Goal: Task Accomplishment & Management: Manage account settings

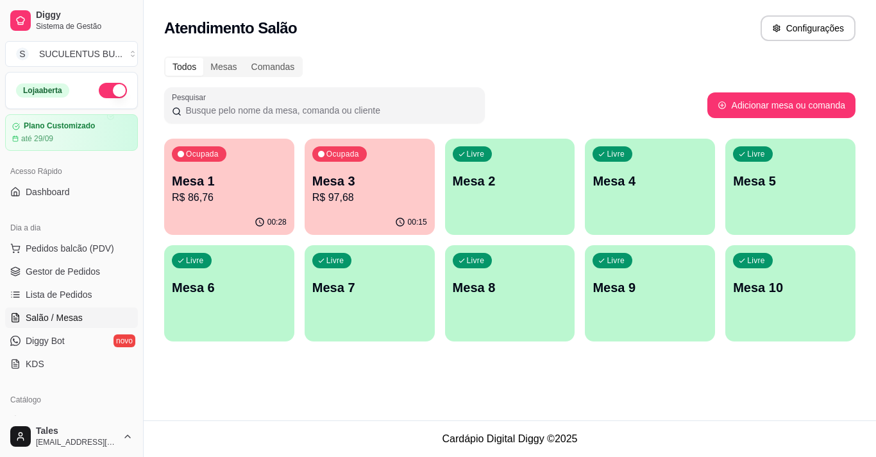
scroll to position [128, 0]
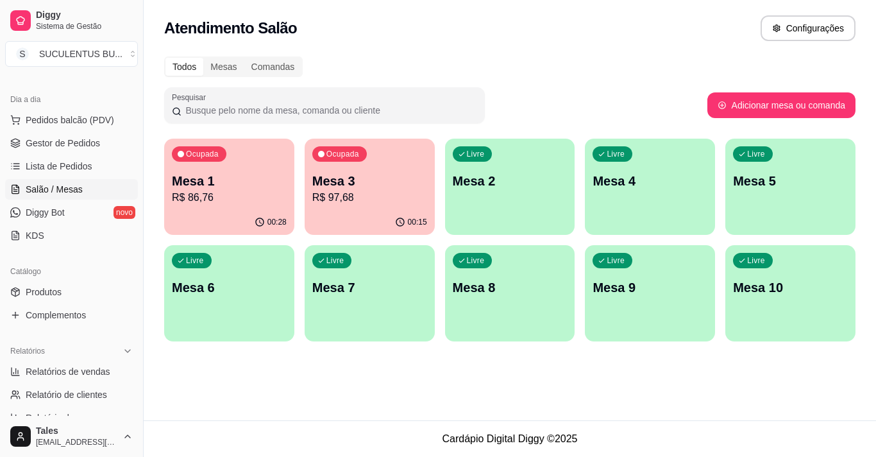
click at [248, 201] on p "R$ 86,76" at bounding box center [229, 197] width 115 height 15
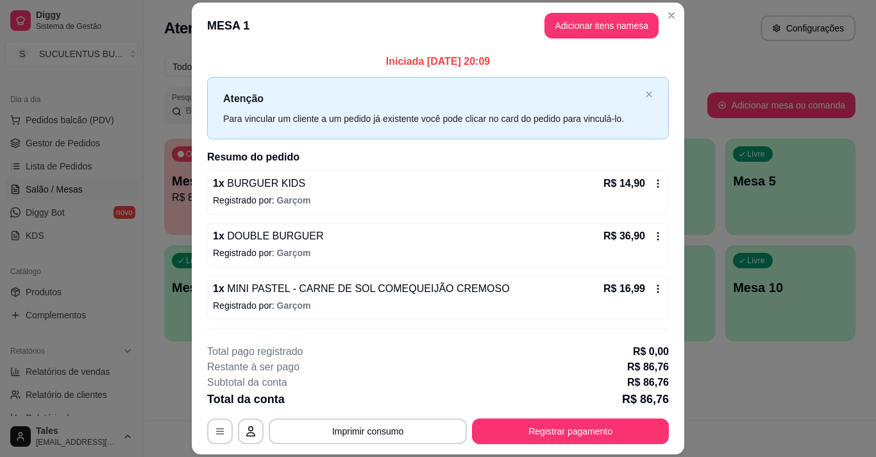
scroll to position [44, 0]
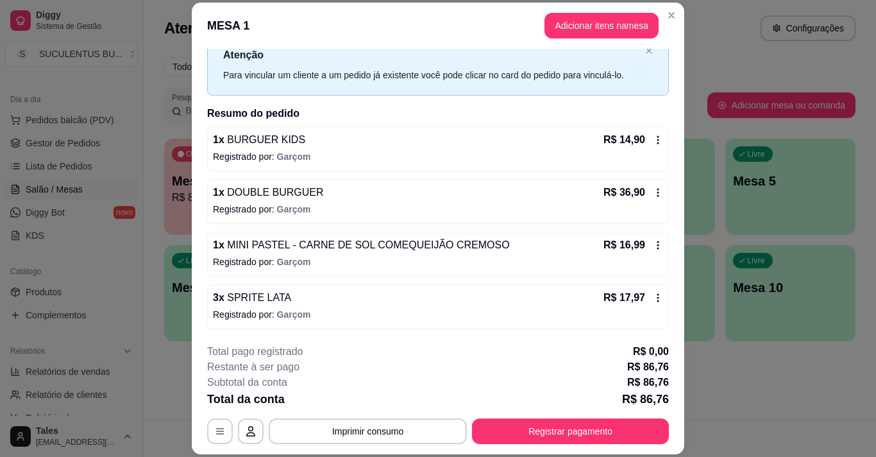
click at [653, 294] on icon at bounding box center [658, 297] width 10 height 10
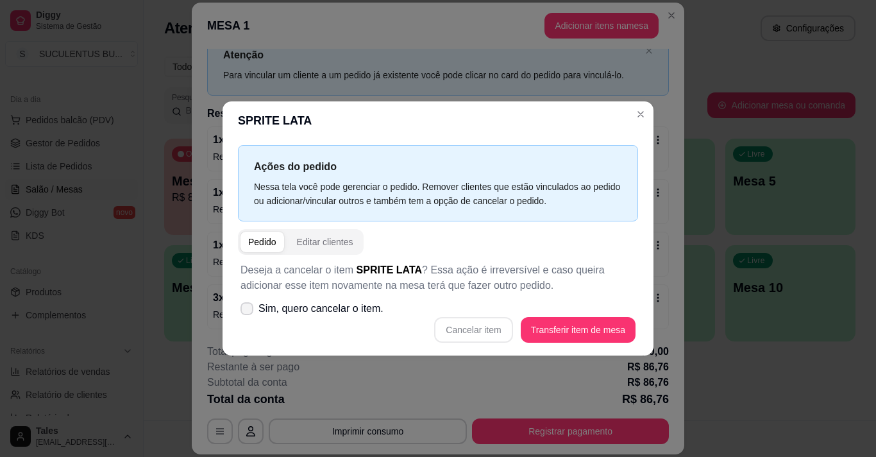
click at [327, 308] on span "Sim, quero cancelar o item." at bounding box center [320, 308] width 125 height 15
click at [248, 311] on input "Sim, quero cancelar o item." at bounding box center [244, 315] width 8 height 8
click at [335, 314] on span "Sim, quero cancelar o item." at bounding box center [320, 308] width 125 height 15
click at [248, 314] on input "Sim, quero cancelar o item." at bounding box center [244, 315] width 8 height 8
checkbox input "false"
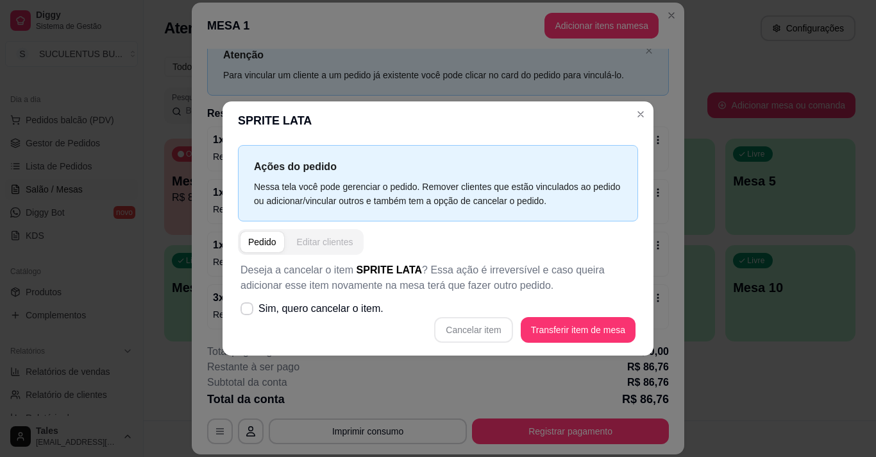
click at [307, 246] on div "Editar clientes" at bounding box center [325, 241] width 56 height 13
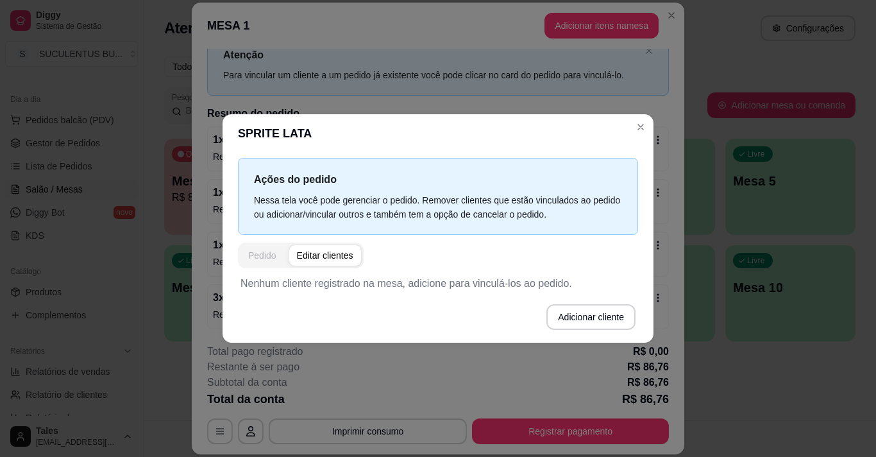
click at [271, 251] on div "Pedido" at bounding box center [262, 255] width 28 height 13
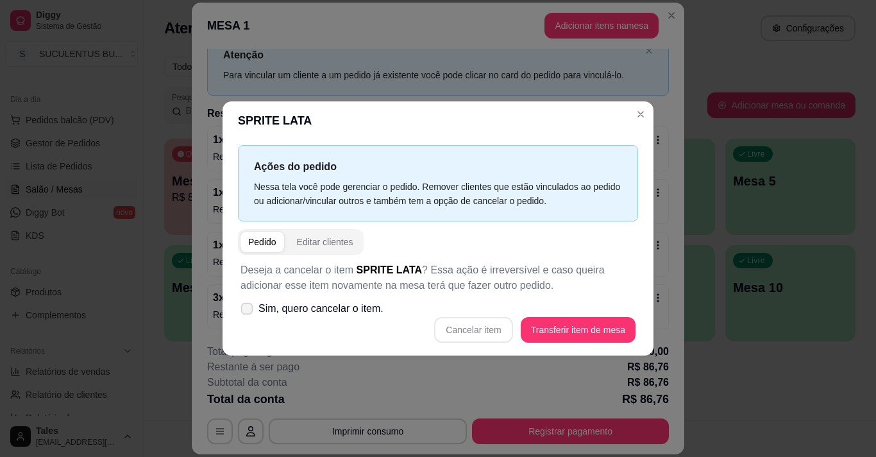
click at [366, 307] on span "Sim, quero cancelar o item." at bounding box center [320, 308] width 125 height 15
click at [248, 311] on input "Sim, quero cancelar o item." at bounding box center [244, 315] width 8 height 8
checkbox input "true"
click at [489, 329] on button "Cancelar item" at bounding box center [473, 330] width 78 height 26
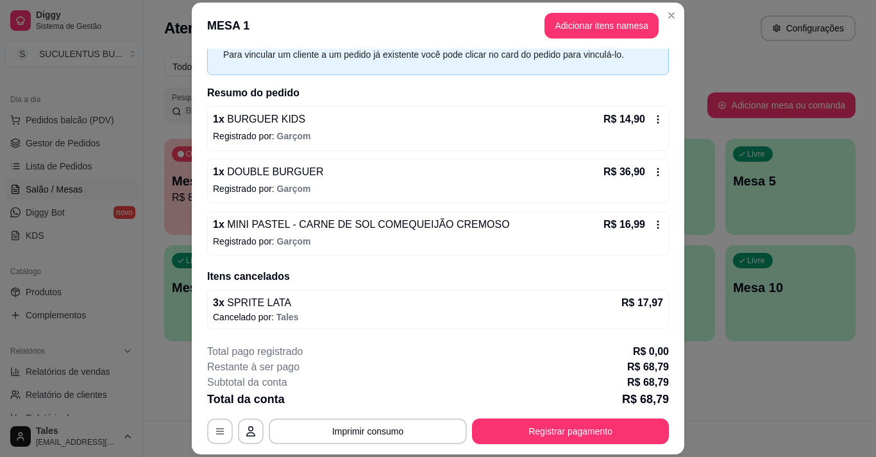
scroll to position [38, 0]
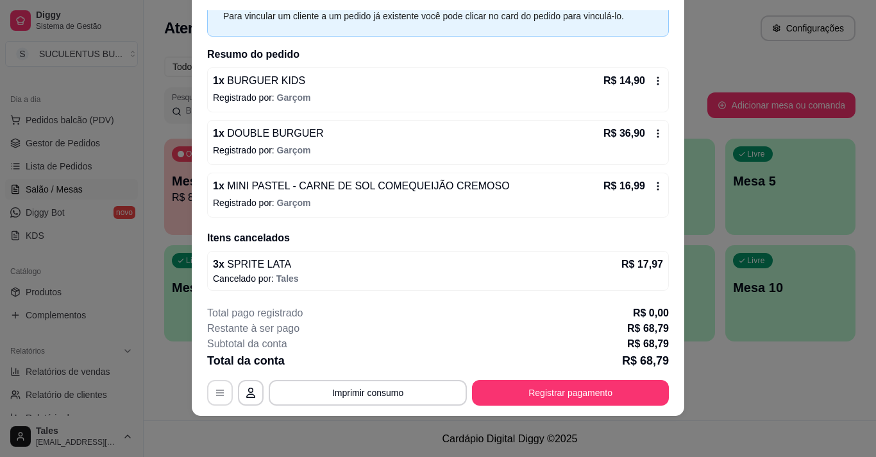
click at [227, 389] on button "button" at bounding box center [220, 393] width 26 height 26
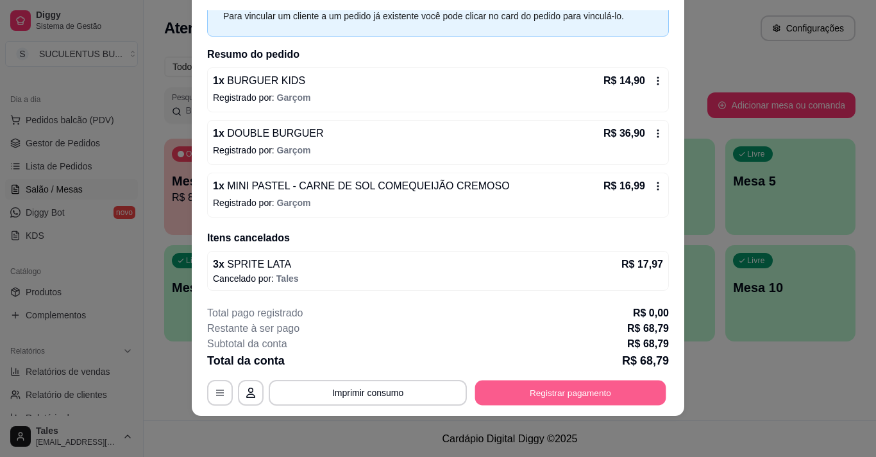
click at [584, 400] on button "Registrar pagamento" at bounding box center [570, 392] width 191 height 25
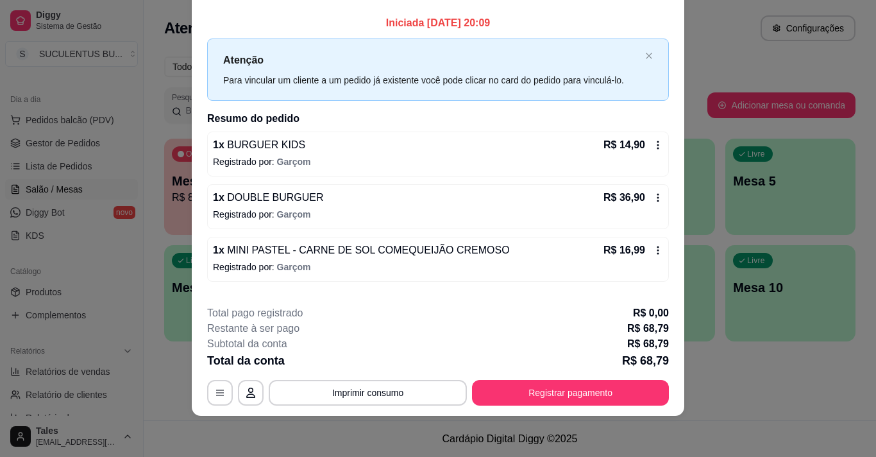
scroll to position [0, 0]
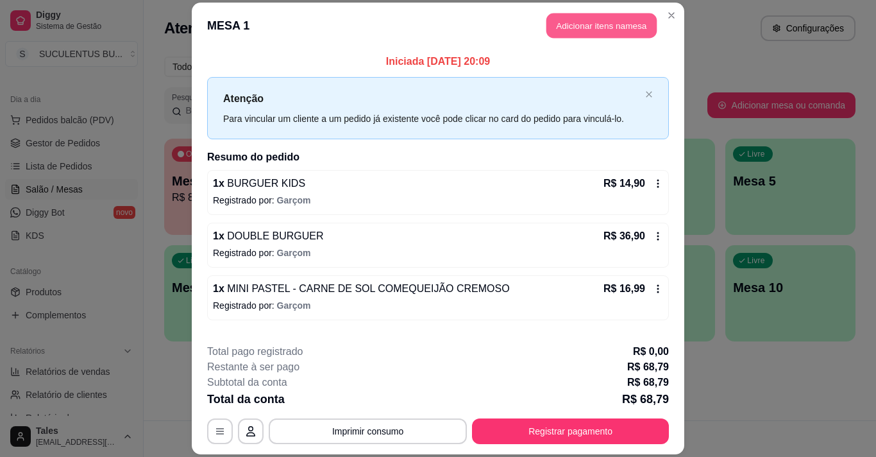
click at [619, 28] on button "Adicionar itens na mesa" at bounding box center [601, 25] width 110 height 25
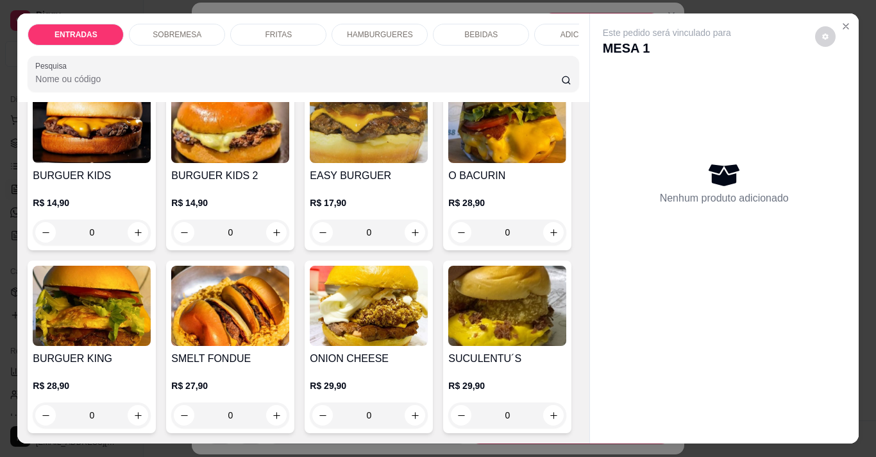
scroll to position [1283, 0]
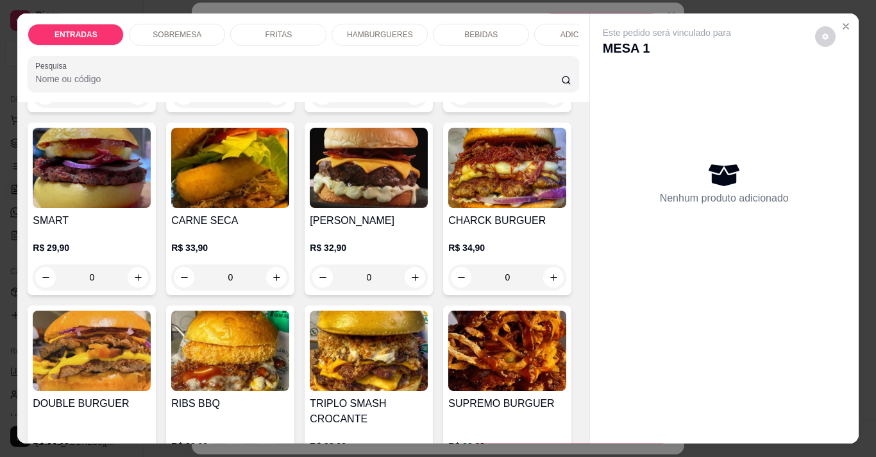
click at [479, 36] on div "BEBIDAS" at bounding box center [481, 35] width 96 height 22
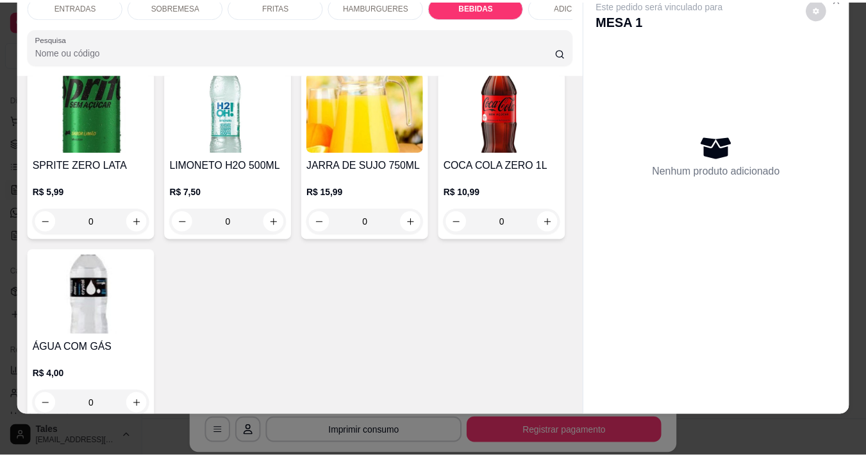
scroll to position [2178, 0]
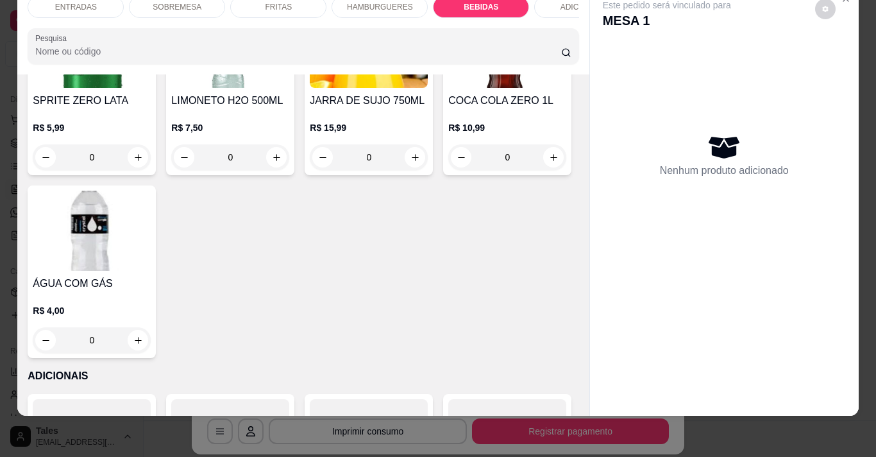
type input "2"
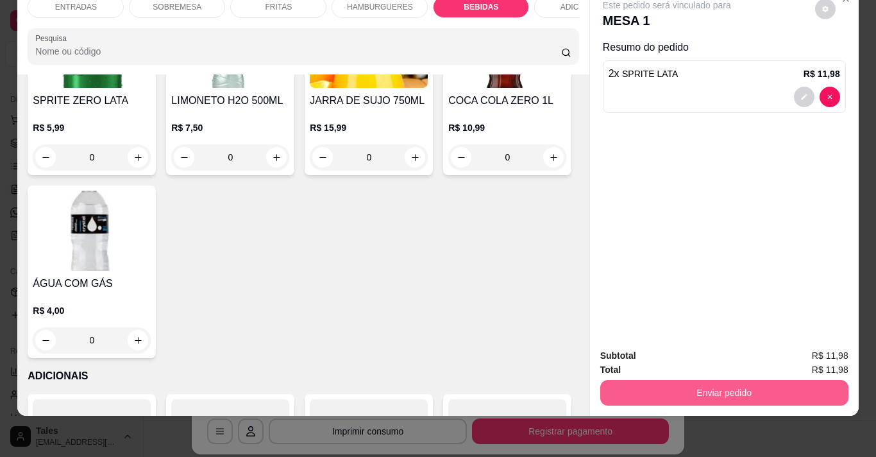
click at [685, 380] on button "Enviar pedido" at bounding box center [724, 393] width 248 height 26
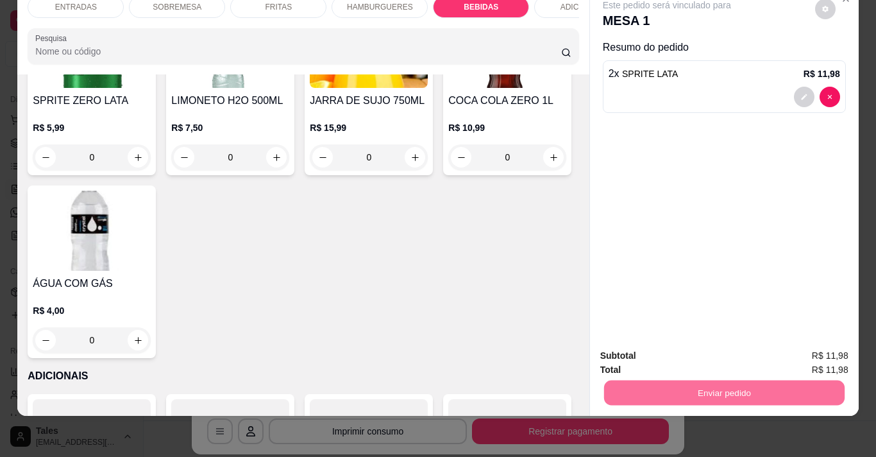
click at [805, 342] on button "Sim, quero registrar" at bounding box center [803, 351] width 96 height 24
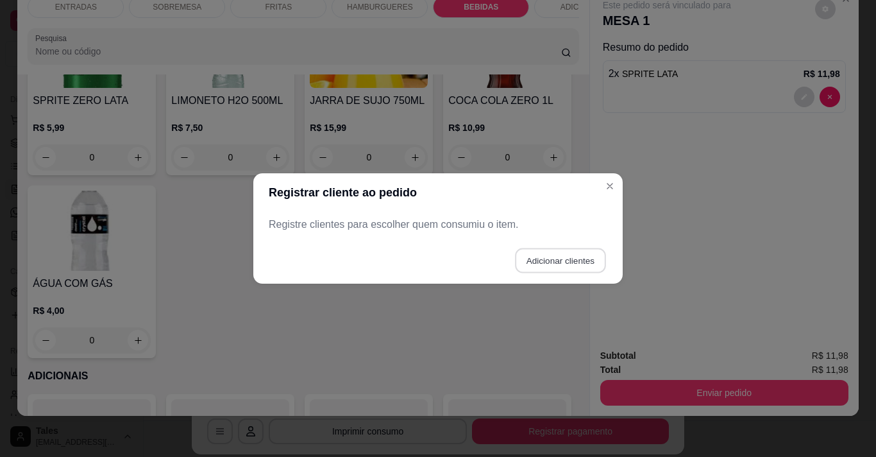
click at [579, 264] on button "Adicionar clientes" at bounding box center [560, 260] width 90 height 25
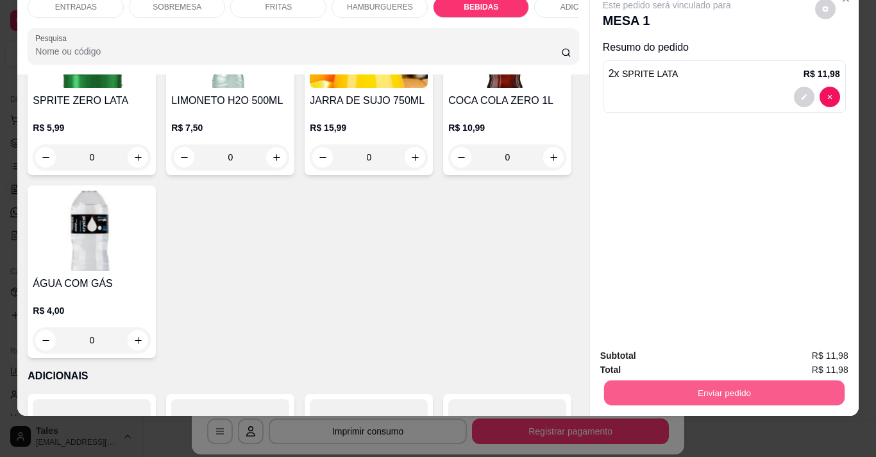
click at [708, 380] on button "Enviar pedido" at bounding box center [723, 392] width 240 height 25
click at [679, 348] on button "Não registrar e enviar pedido" at bounding box center [681, 351] width 133 height 24
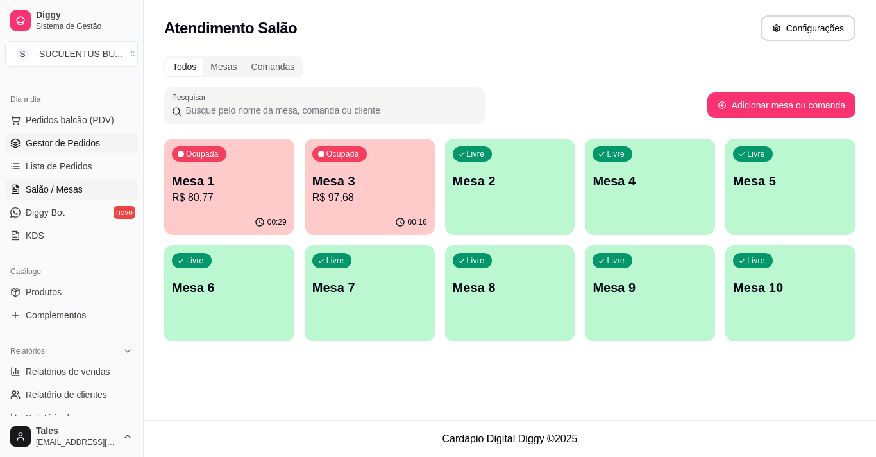
click at [91, 142] on span "Gestor de Pedidos" at bounding box center [63, 143] width 74 height 13
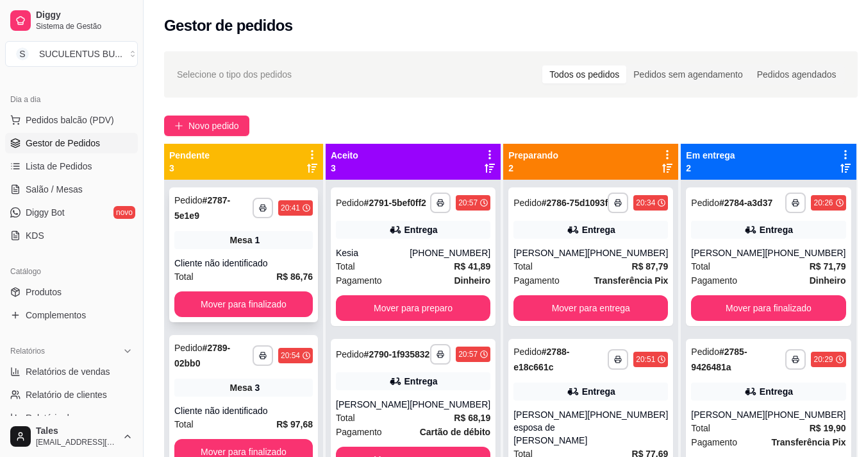
click at [235, 269] on div "Total R$ 86,76" at bounding box center [243, 276] width 139 height 14
click at [240, 291] on button "Mover para finalizado" at bounding box center [243, 304] width 139 height 26
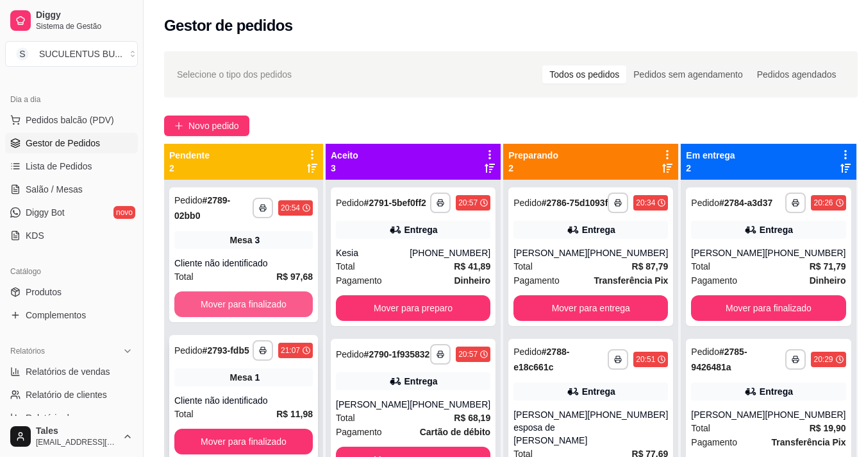
scroll to position [36, 0]
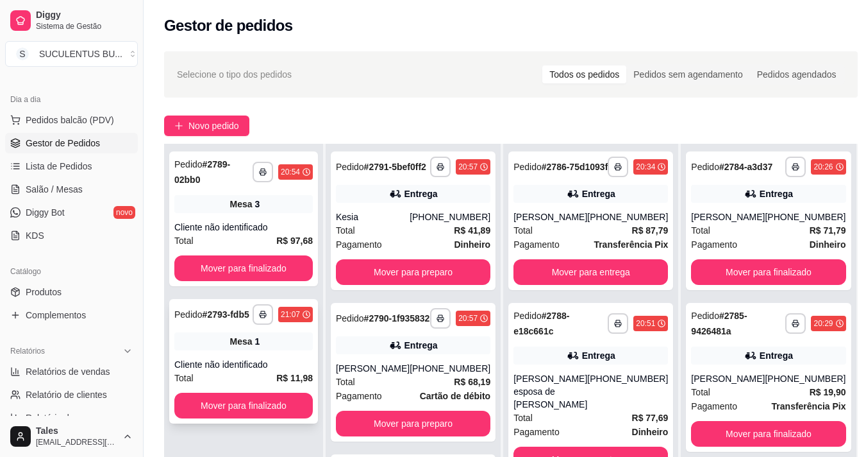
click at [239, 371] on div "Total R$ 11,98" at bounding box center [243, 378] width 139 height 14
click at [258, 398] on button "Mover para finalizado" at bounding box center [243, 405] width 139 height 26
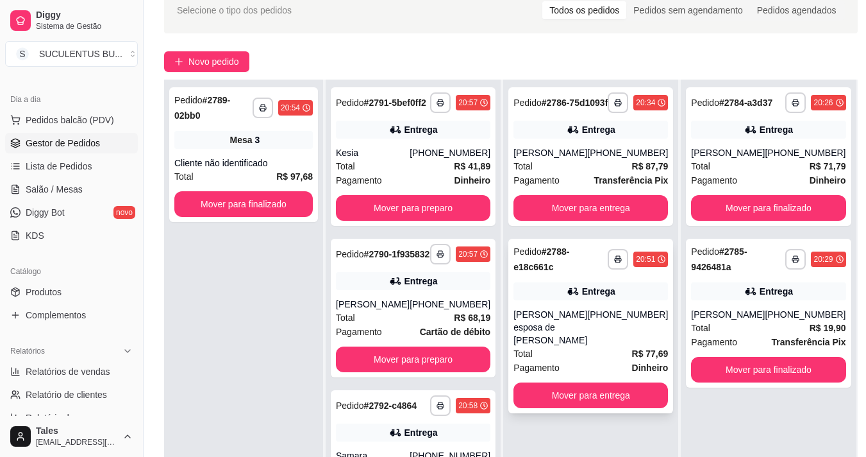
scroll to position [0, 0]
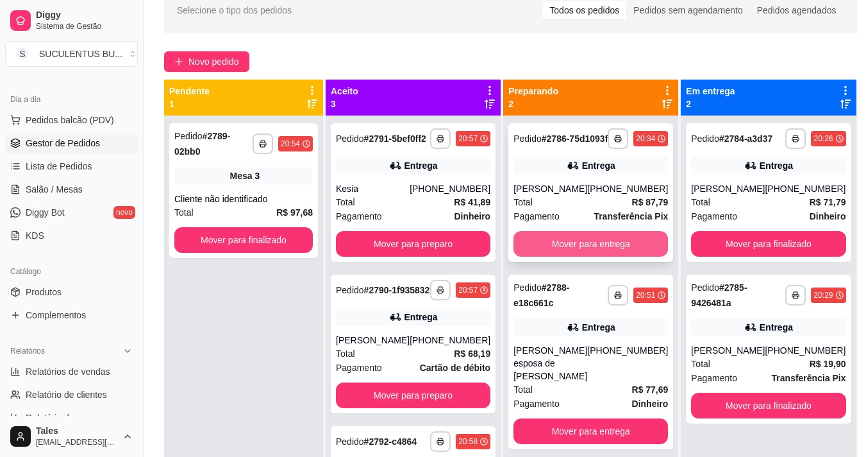
click at [588, 257] on button "Mover para entrega" at bounding box center [591, 244] width 155 height 26
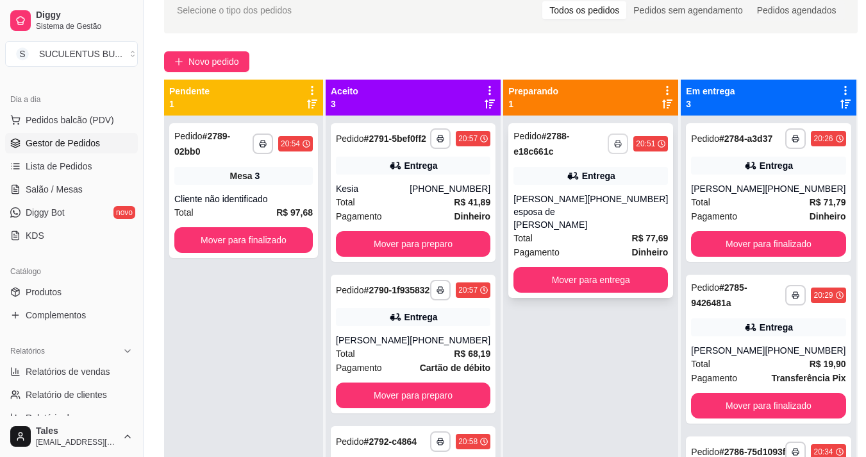
click at [614, 142] on icon "button" at bounding box center [618, 144] width 8 height 8
click at [580, 193] on button "IMPRESSORA COZINHA" at bounding box center [565, 188] width 103 height 20
click at [430, 148] on button "button" at bounding box center [440, 138] width 21 height 21
click at [414, 189] on button "IMPRESSORA COZINHA" at bounding box center [387, 188] width 103 height 20
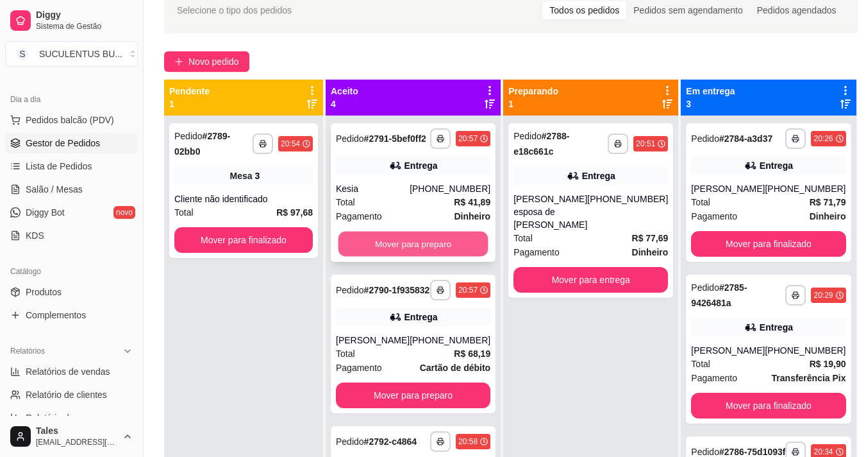
click at [437, 255] on button "Mover para preparo" at bounding box center [414, 243] width 150 height 25
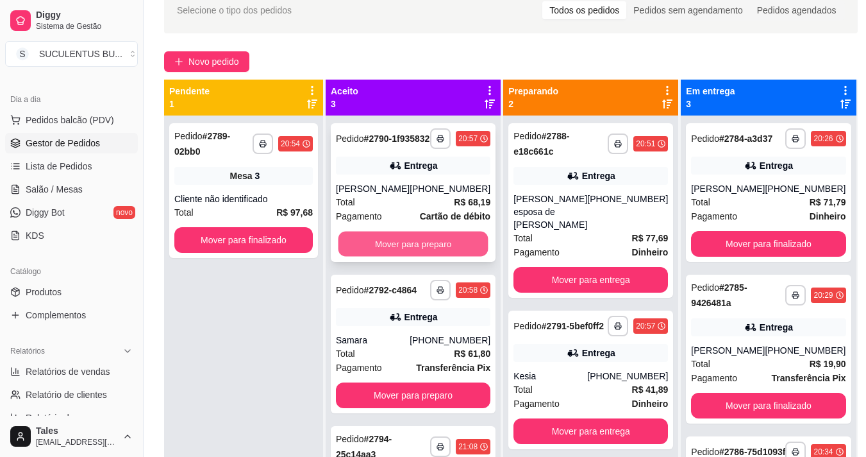
click at [404, 253] on button "Mover para preparo" at bounding box center [414, 243] width 150 height 25
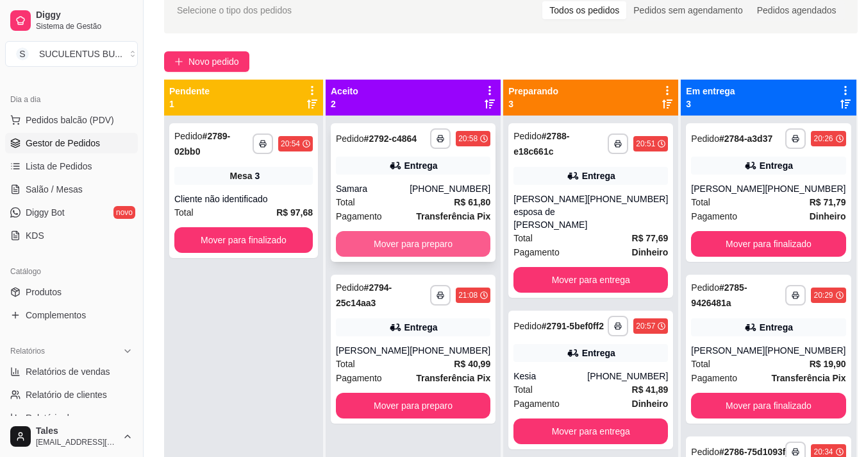
click at [441, 245] on button "Mover para preparo" at bounding box center [413, 244] width 155 height 26
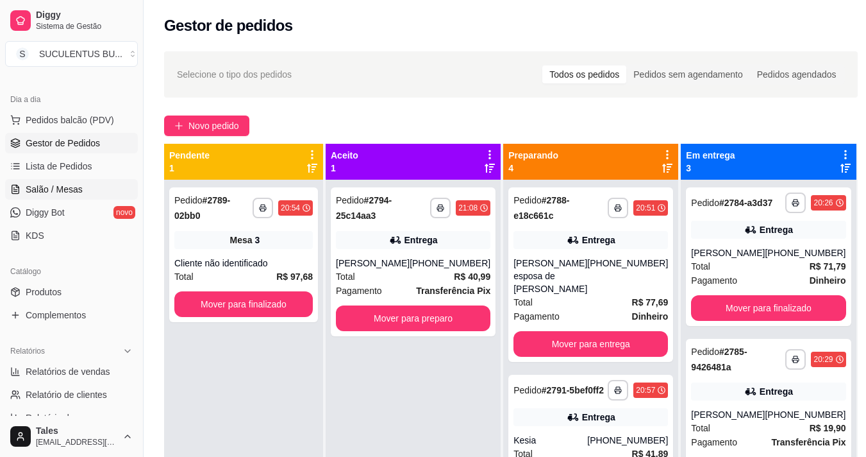
click at [75, 187] on span "Salão / Mesas" at bounding box center [54, 189] width 57 height 13
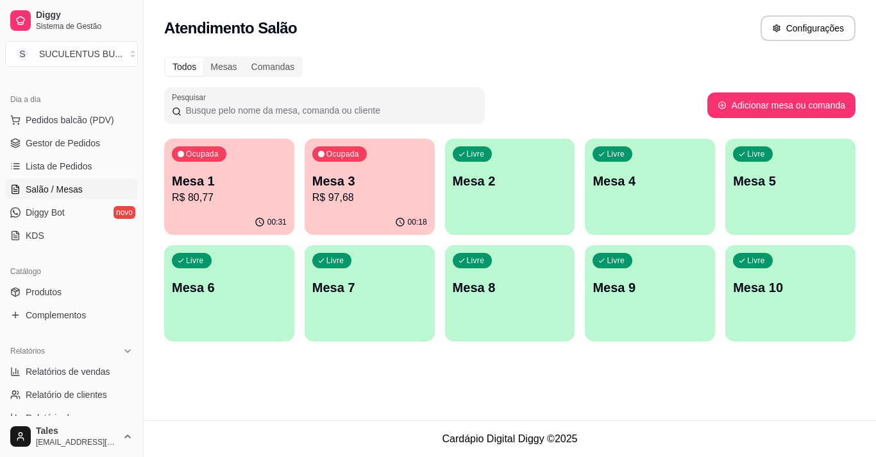
click at [249, 190] on p "R$ 80,77" at bounding box center [229, 197] width 115 height 15
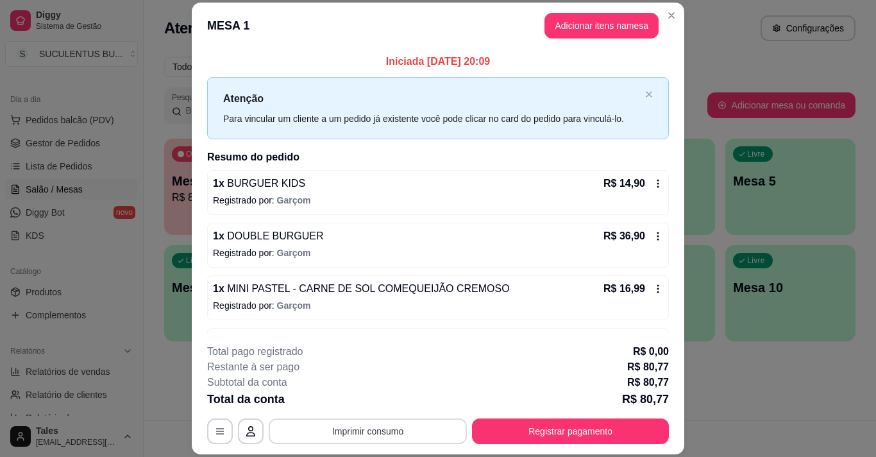
click at [395, 428] on button "Imprimir consumo" at bounding box center [368, 431] width 198 height 26
click at [382, 402] on button "IMPRESSORA COZINHA" at bounding box center [367, 402] width 106 height 21
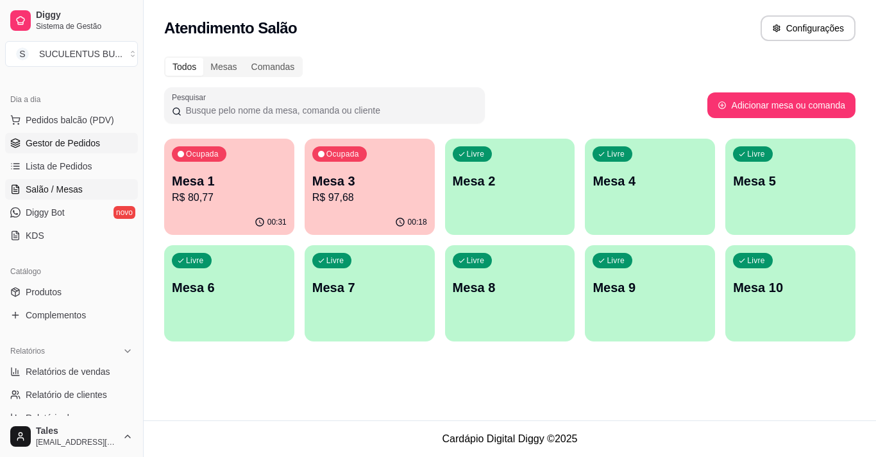
click at [59, 142] on span "Gestor de Pedidos" at bounding box center [63, 143] width 74 height 13
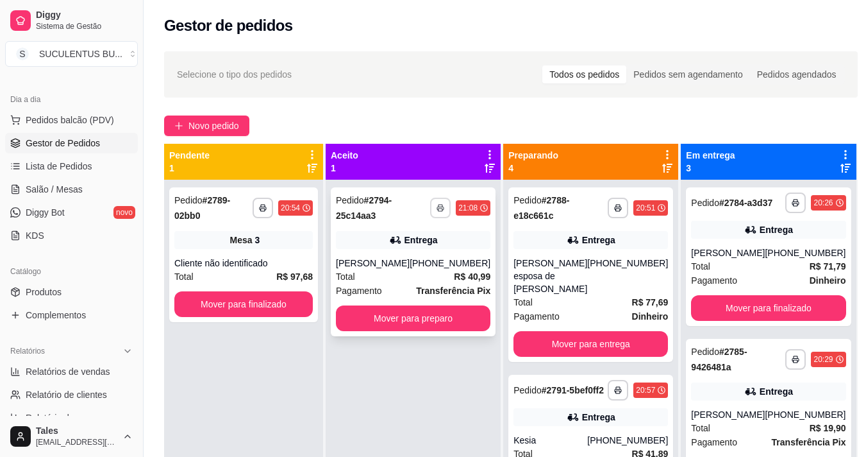
click button "button"
click button "IMPRESSORA COZINHA"
click button "Mover para preparo"
click div "**********"
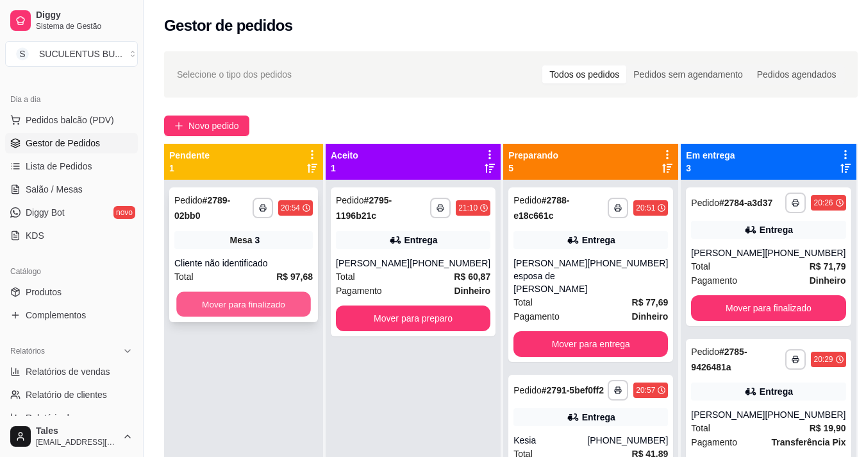
click button "Mover para finalizado"
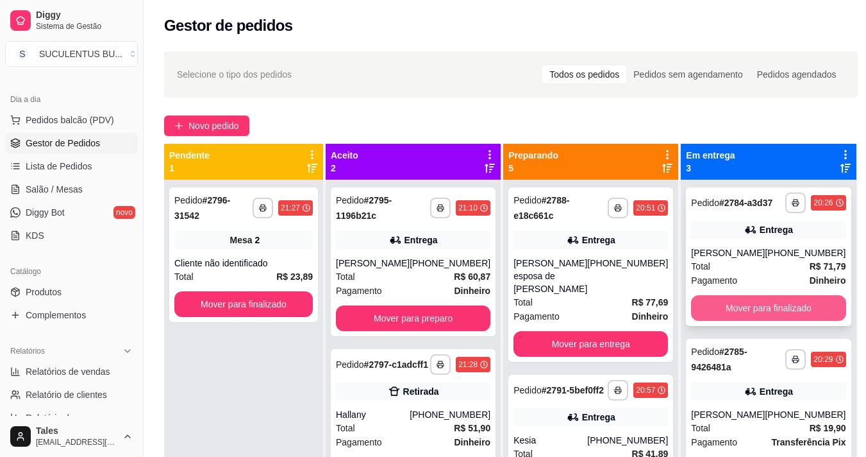
click button "Mover para finalizado"
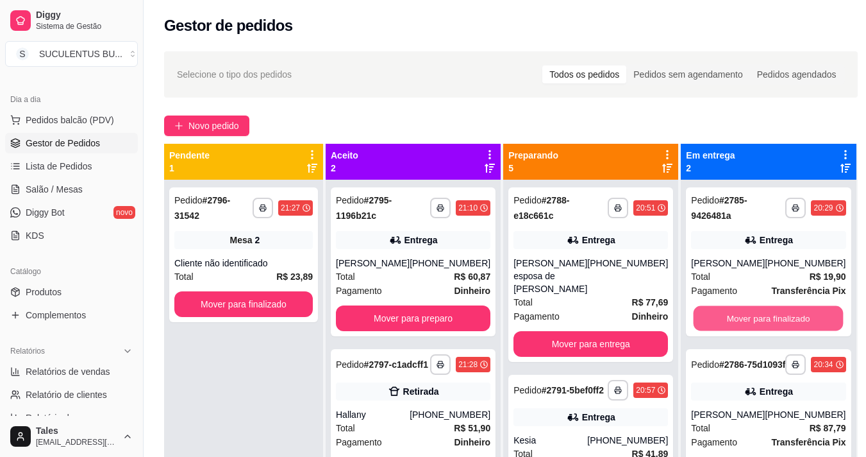
click button "Mover para finalizado"
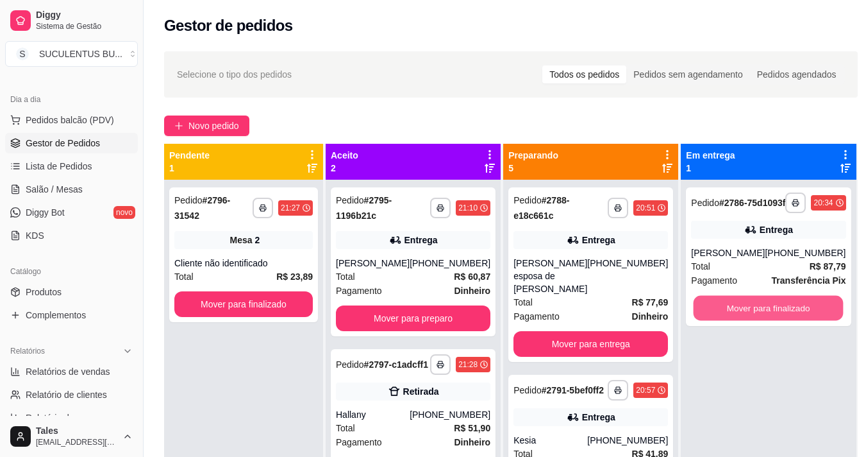
click button "Mover para finalizado"
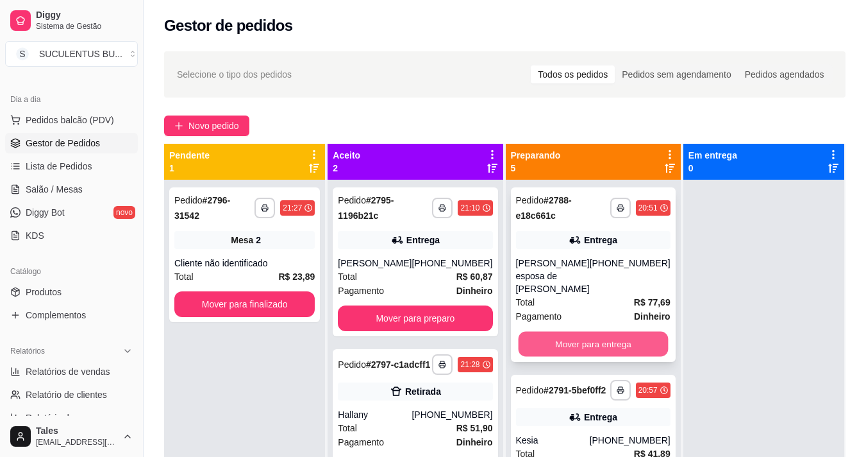
click button "Mover para entrega"
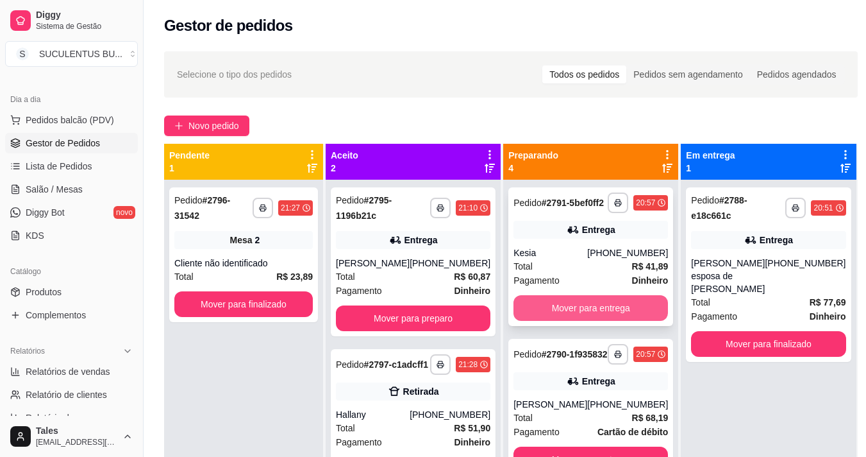
click button "Mover para entrega"
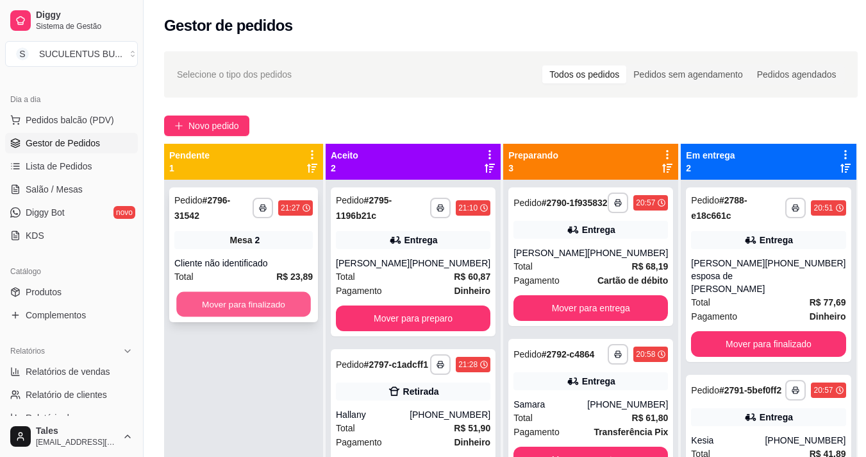
click button "Mover para finalizado"
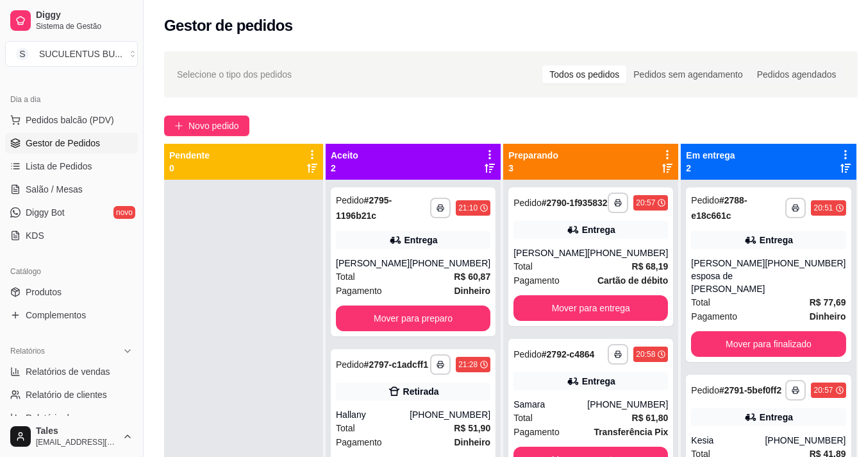
scroll to position [36, 0]
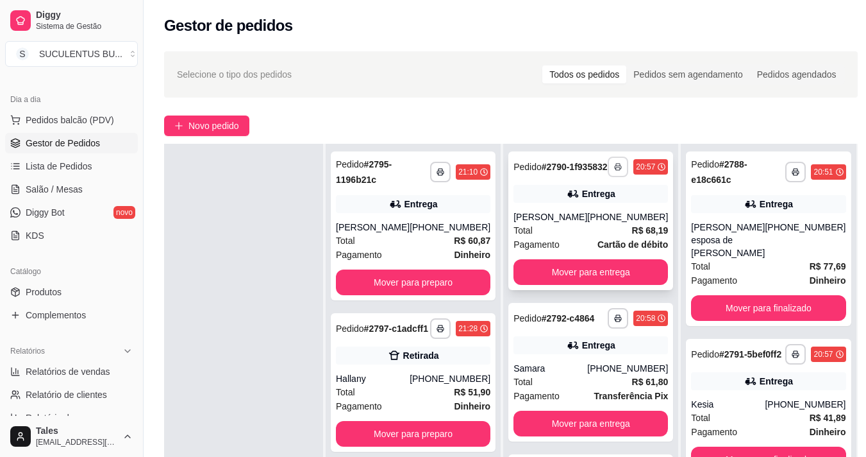
click button "button"
click button "IMPRESSORA COZINHA"
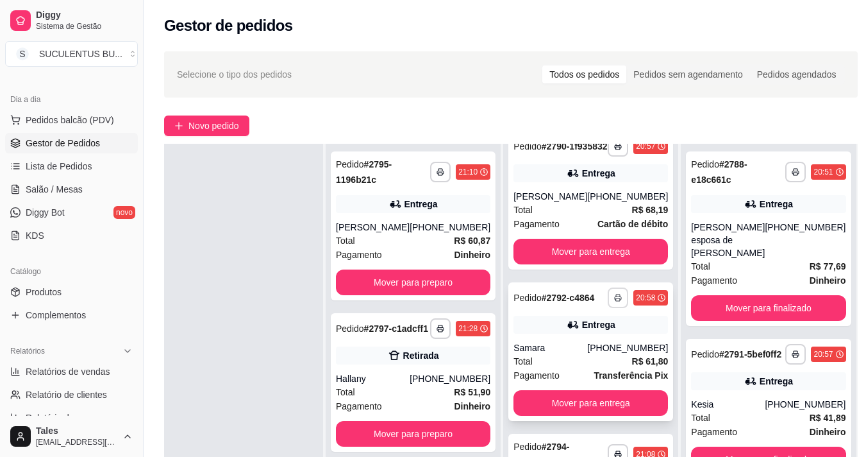
click button "button"
click button "IMPRESSORA COZINHA"
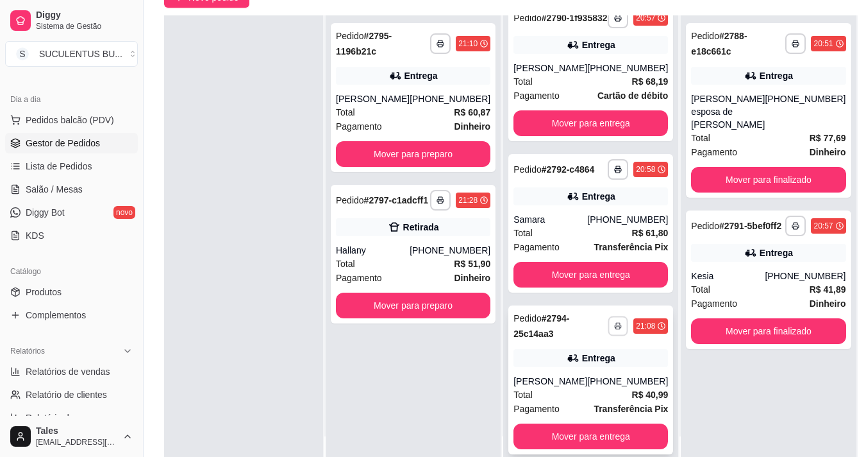
click button "button"
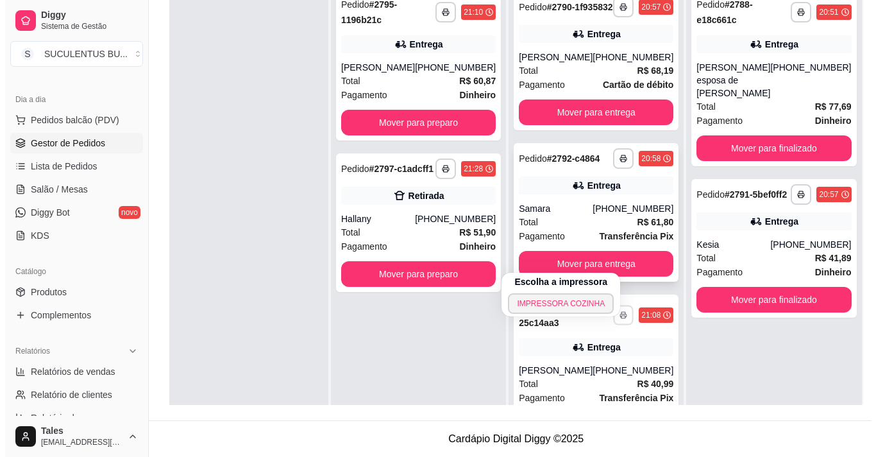
scroll to position [67, 0]
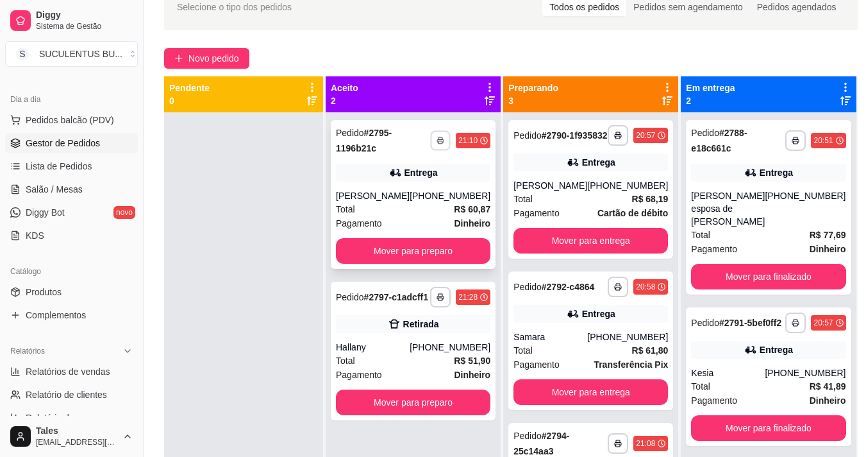
click button "button"
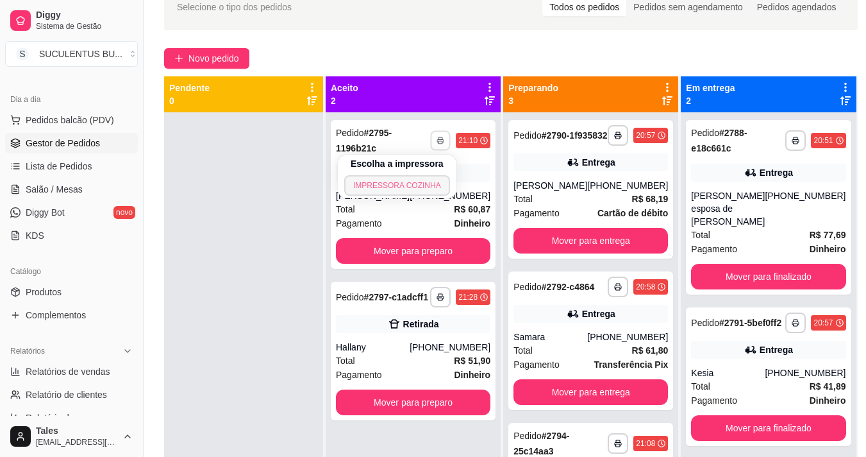
click button "IMPRESSORA COZINHA"
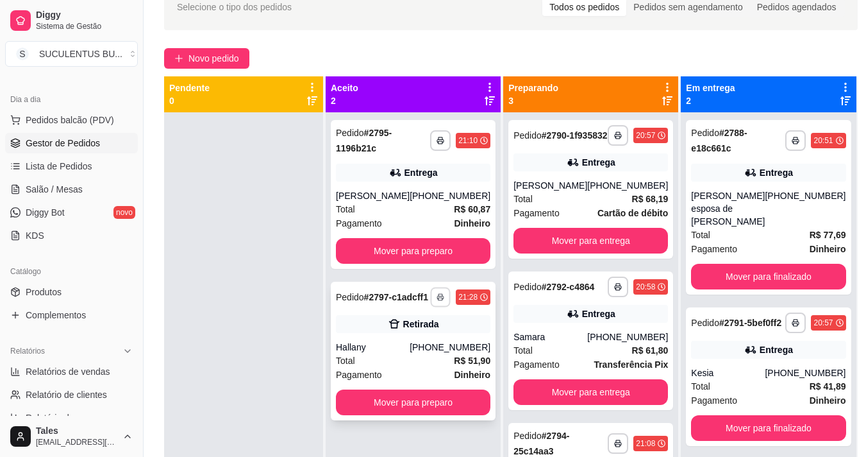
click icon "button"
click button "IMPRESSORA COZINHA"
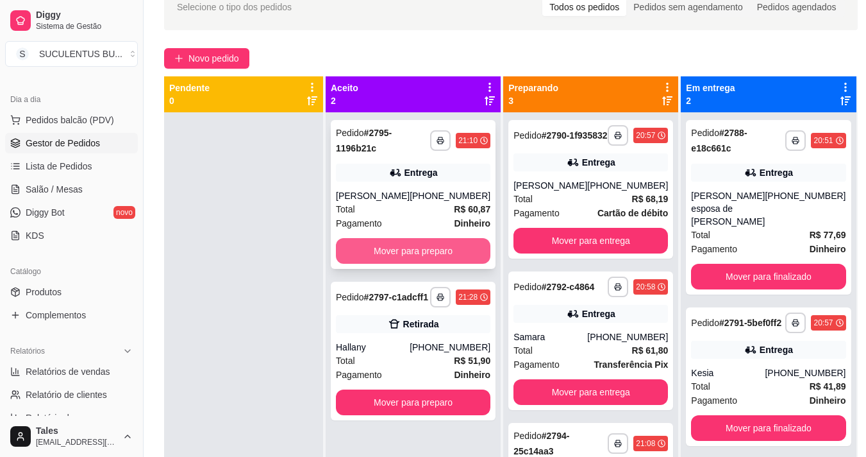
click button "Mover para preparo"
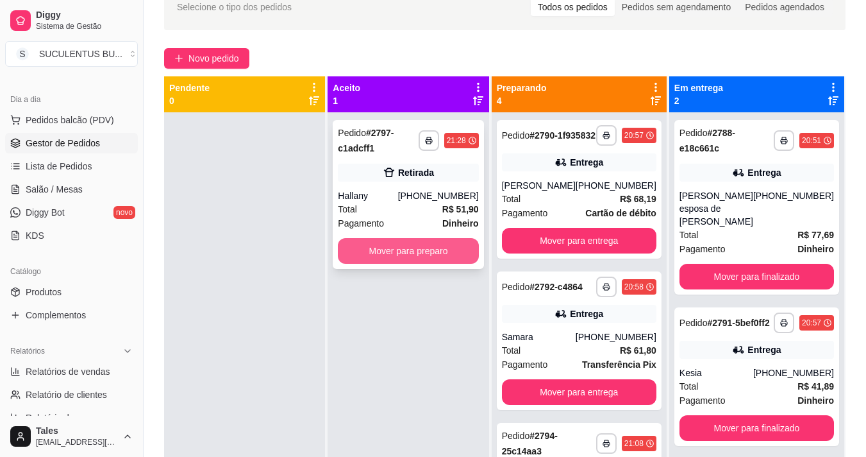
click button "Mover para preparo"
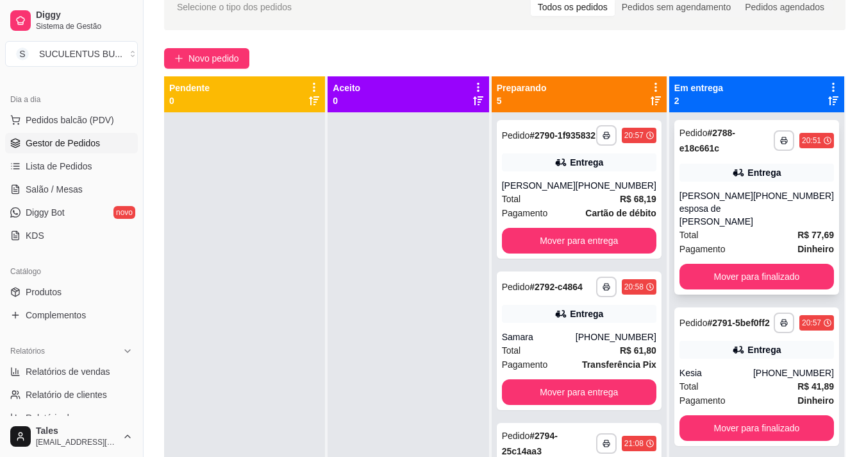
click div "Total R$ 77,69"
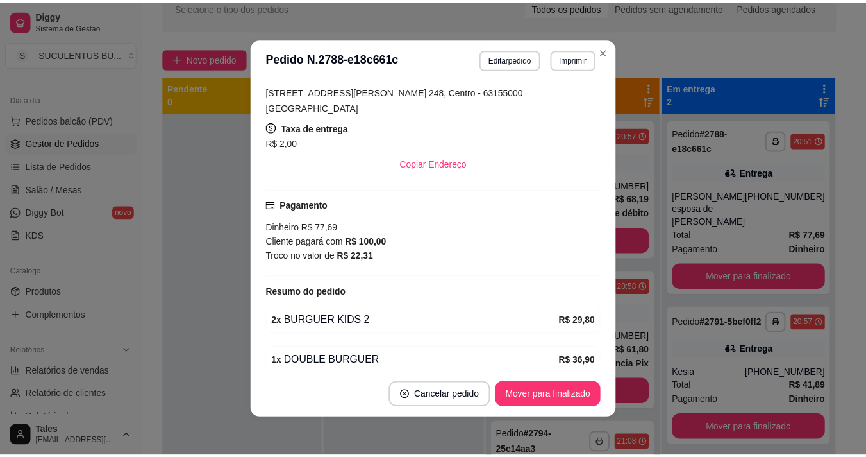
scroll to position [128, 0]
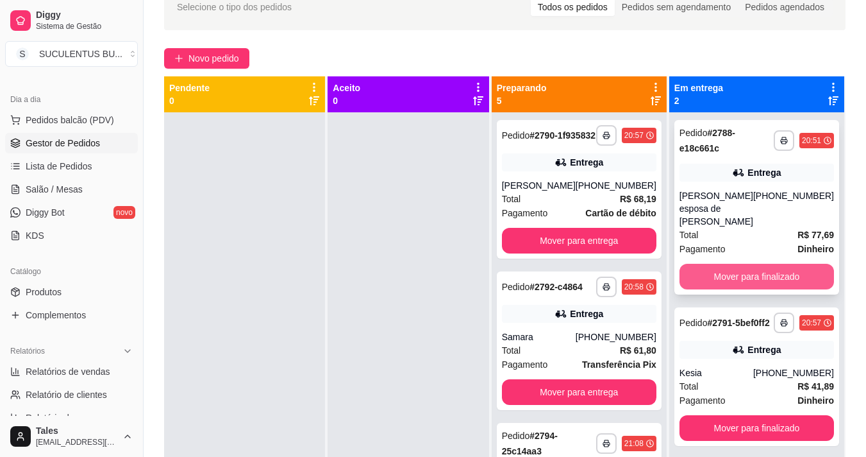
click button "Mover para finalizado"
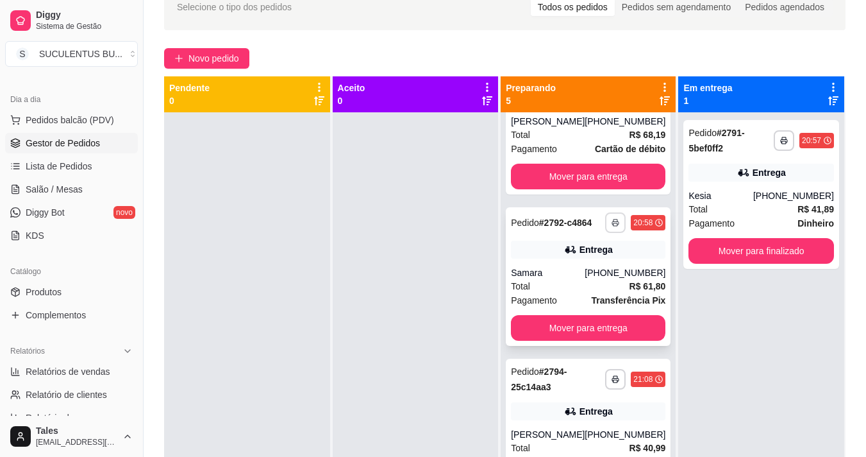
scroll to position [0, 0]
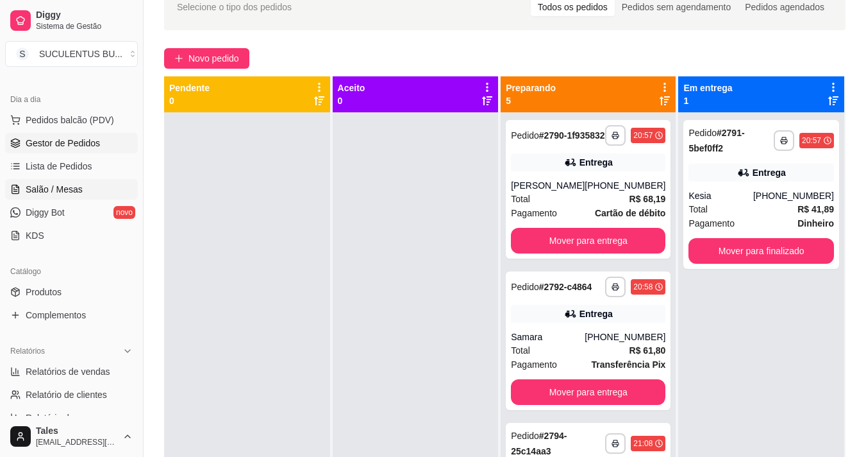
click span "Salão / Mesas"
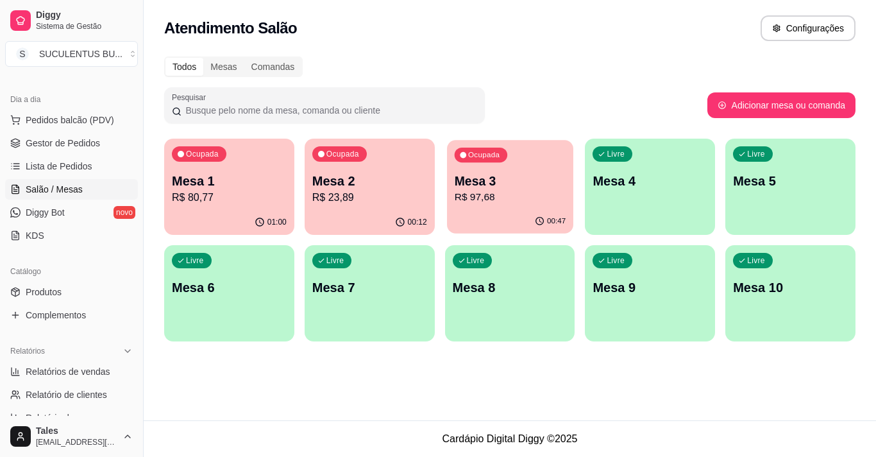
click p "R$ 97,68"
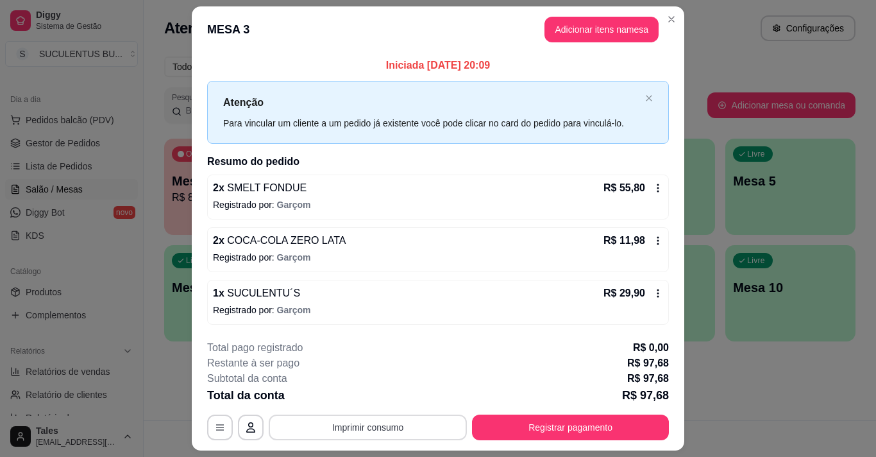
click button "Imprimir consumo"
click button "IMPRESSORA COZINHA"
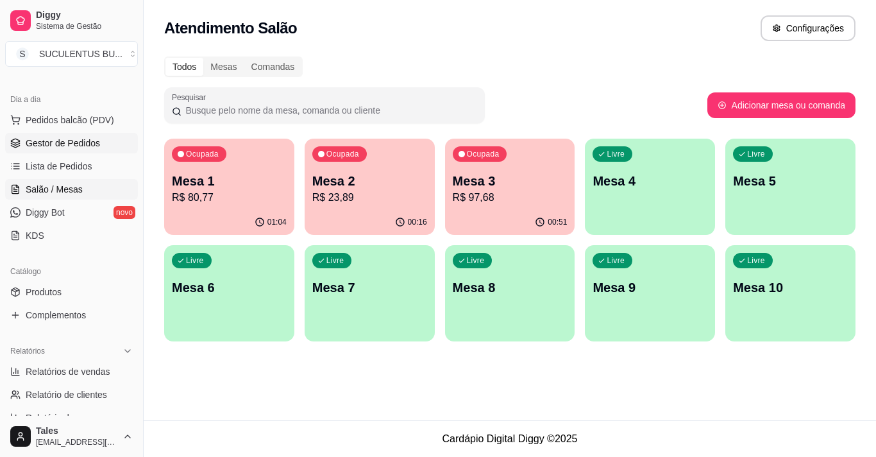
click span "Gestor de Pedidos"
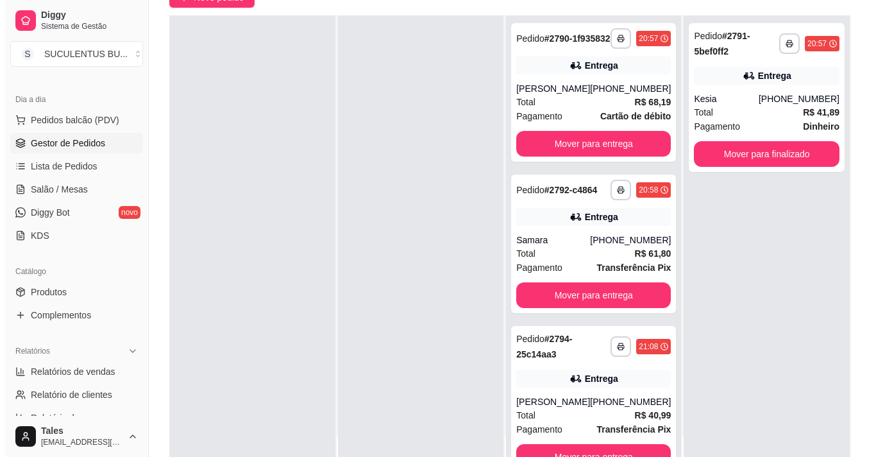
scroll to position [192, 0]
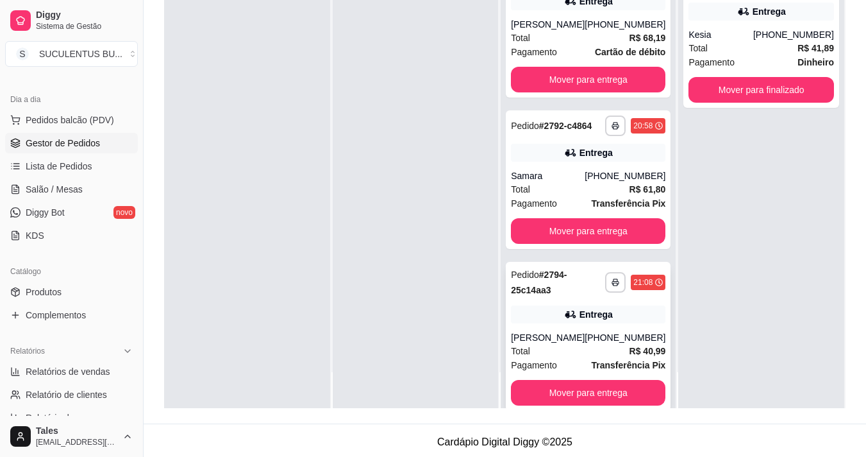
click div "Total R$ 40,99"
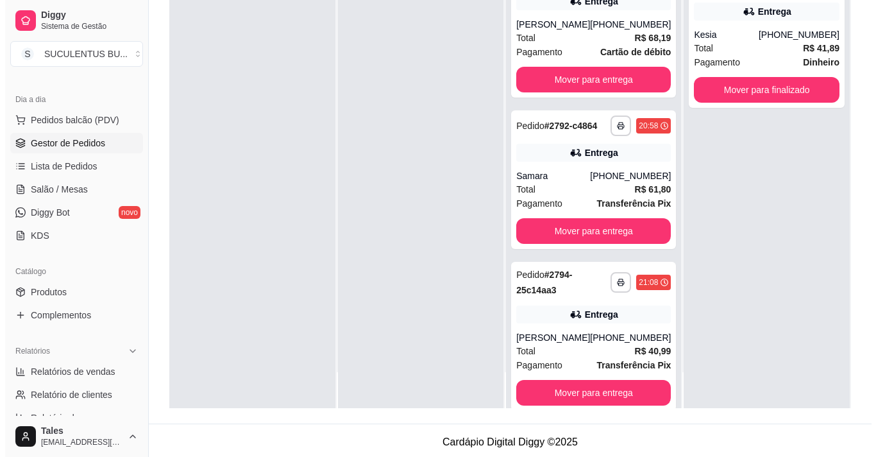
scroll to position [0, 0]
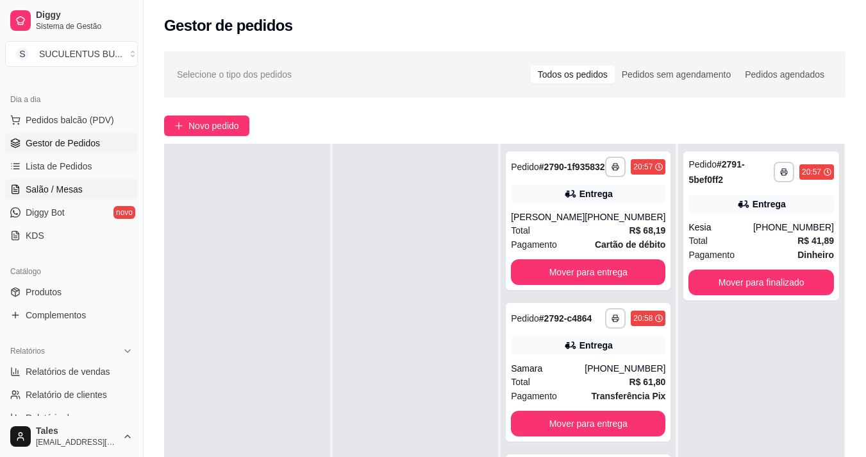
click span "Salão / Mesas"
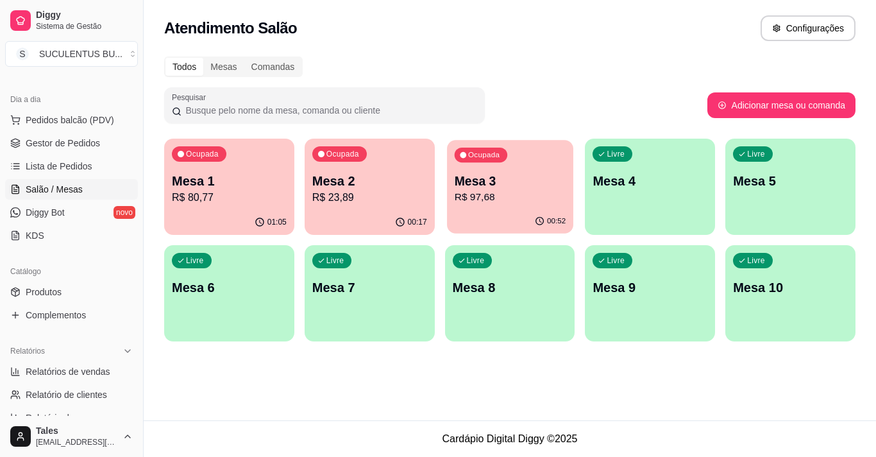
click div "00:52"
click p "R$ 23,89"
click p "Mesa 1"
click div "Ocupada Mesa 2 R$ 23,89"
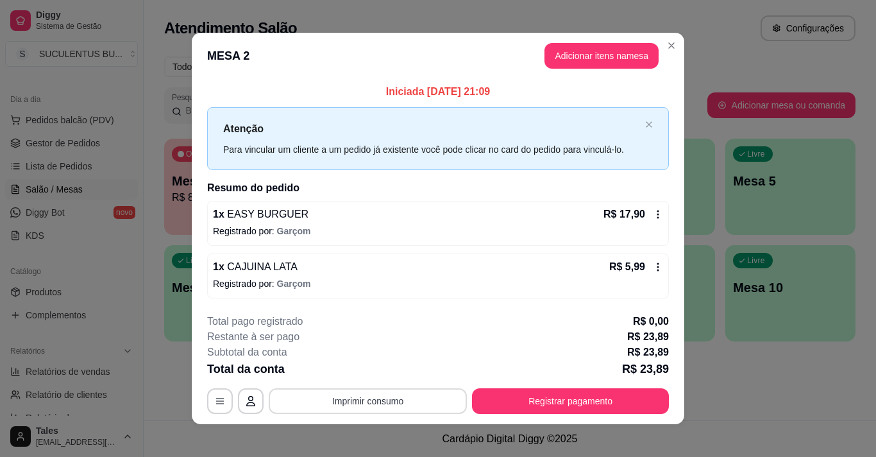
click button "Imprimir consumo"
click button "IMPRESSORA COZINHA"
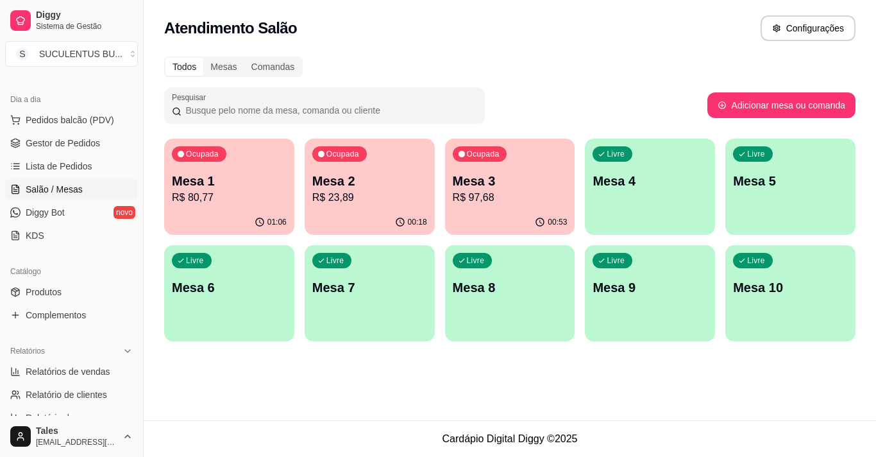
click div "Atendimento Salão Configurações Todos Mesas Comandas Pesquisar Adicionar mesa o…"
click span "Gestor de Pedidos"
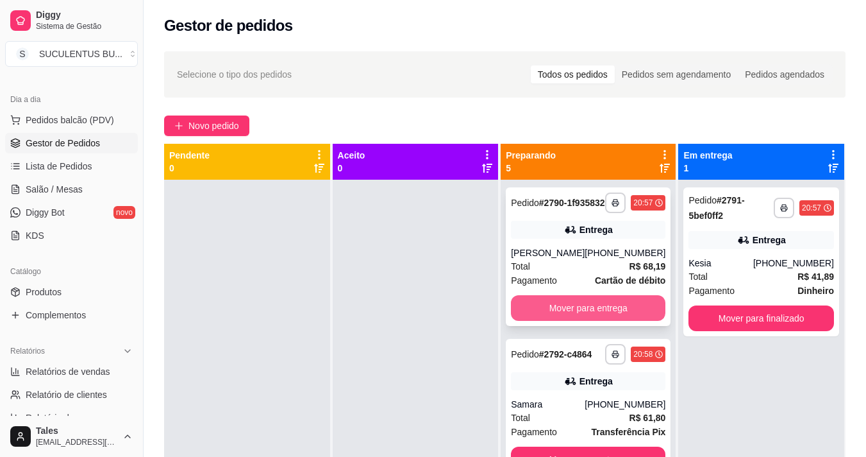
click button "Mover para entrega"
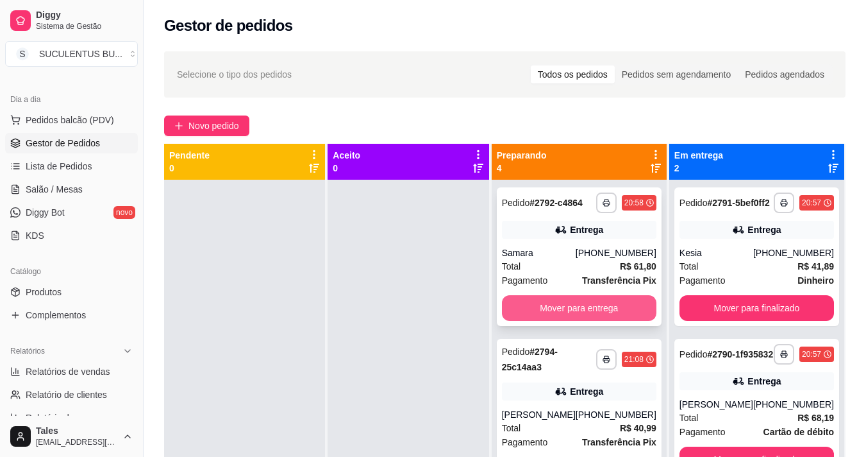
click button "Mover para entrega"
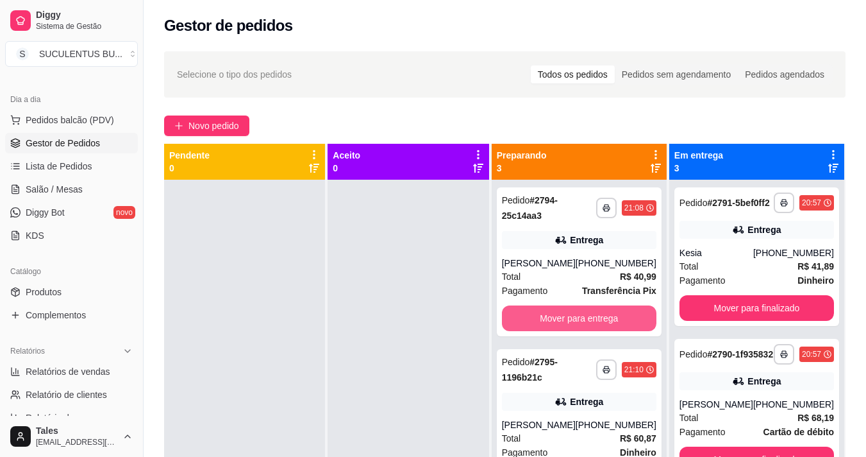
click button "Mover para entrega"
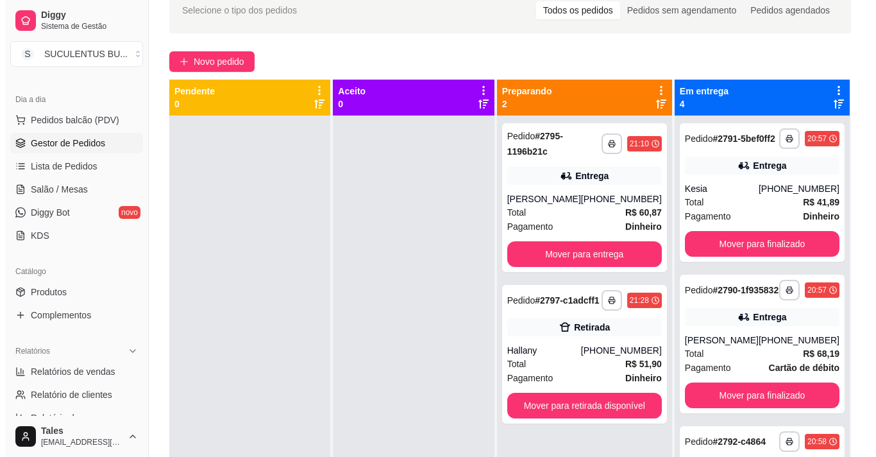
scroll to position [128, 0]
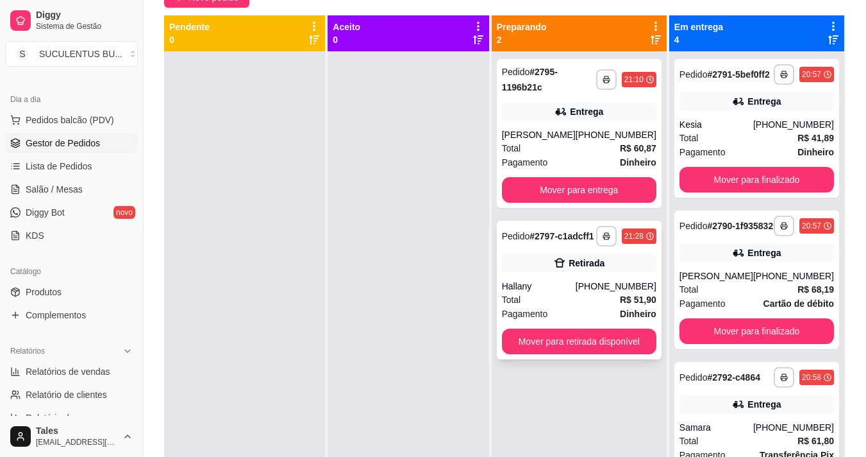
click div "[PHONE_NUMBER]"
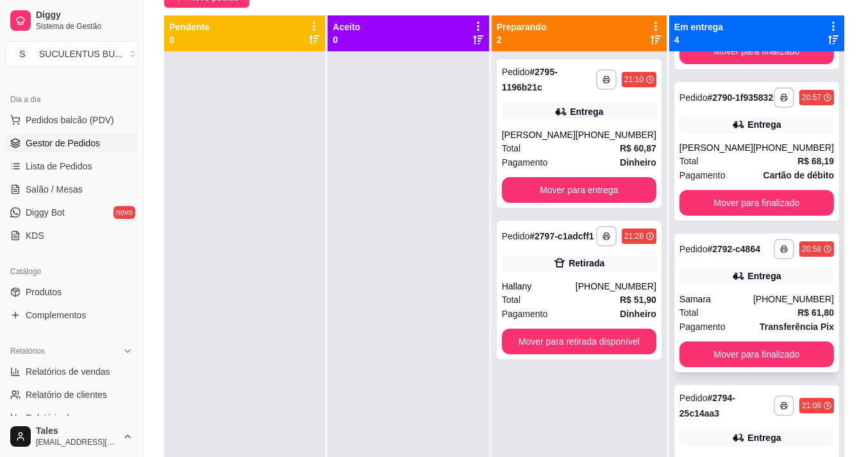
click div "Entrega"
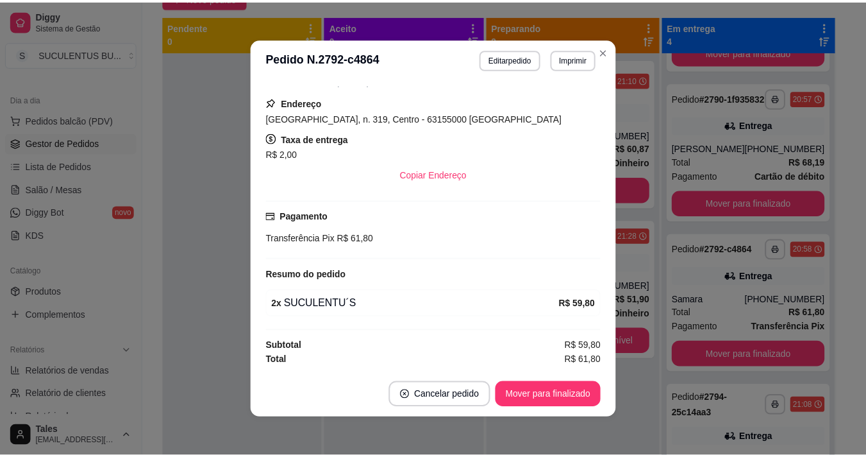
scroll to position [49, 0]
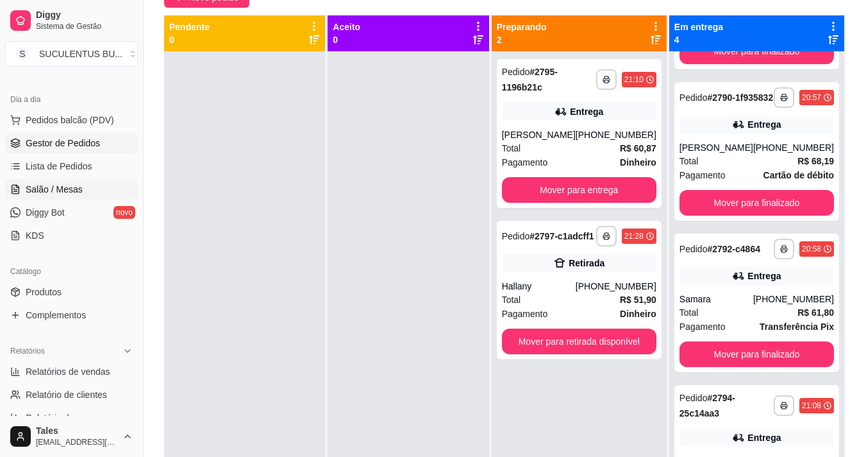
click link "Salão / Mesas"
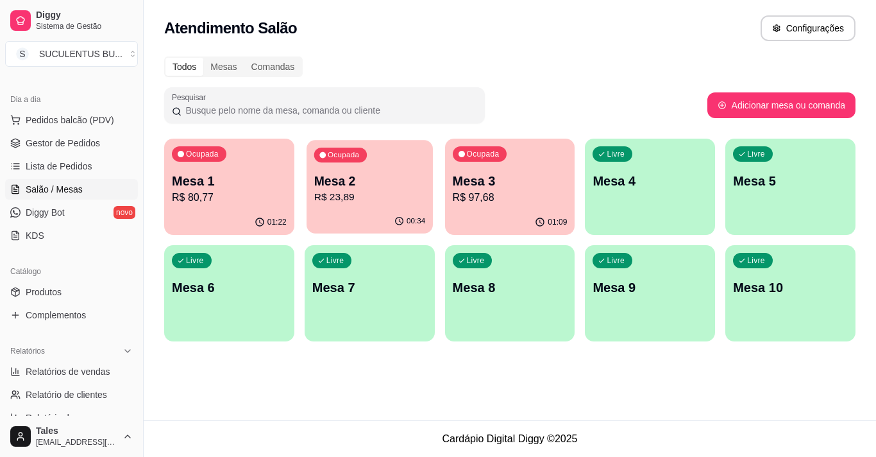
click p "Mesa 2"
click p "R$ 80,77"
click p "R$ 23,89"
click span "Lista de Pedidos"
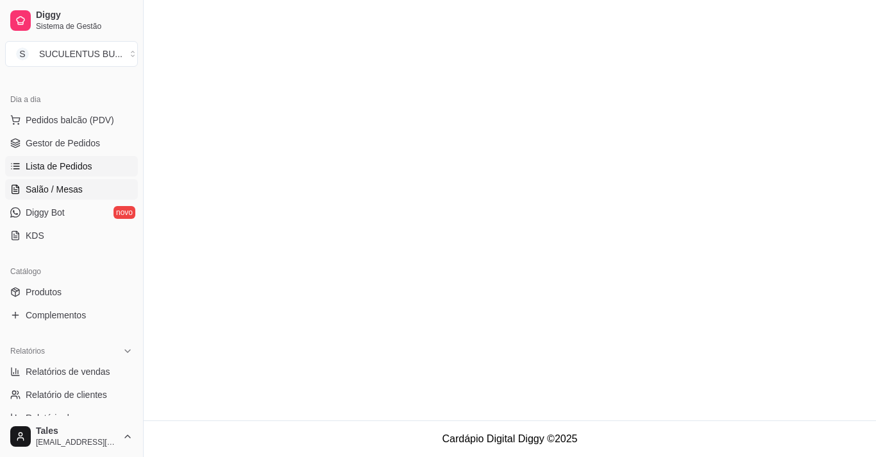
click span "Salão / Mesas"
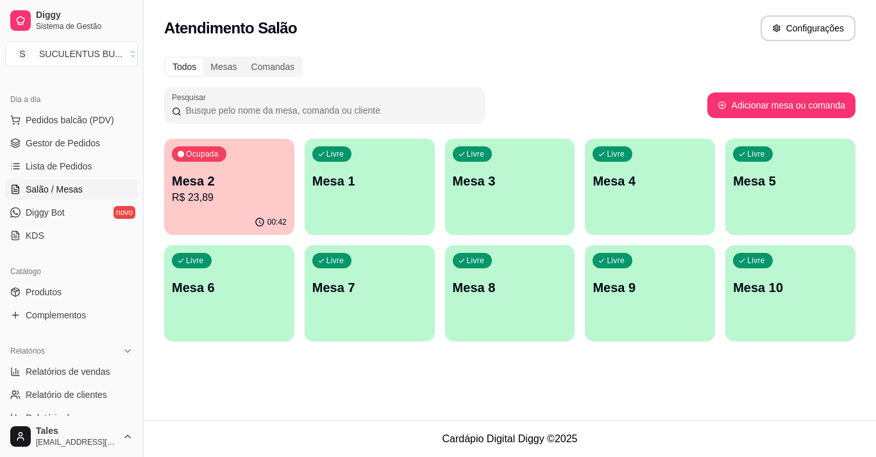
click div "00:42"
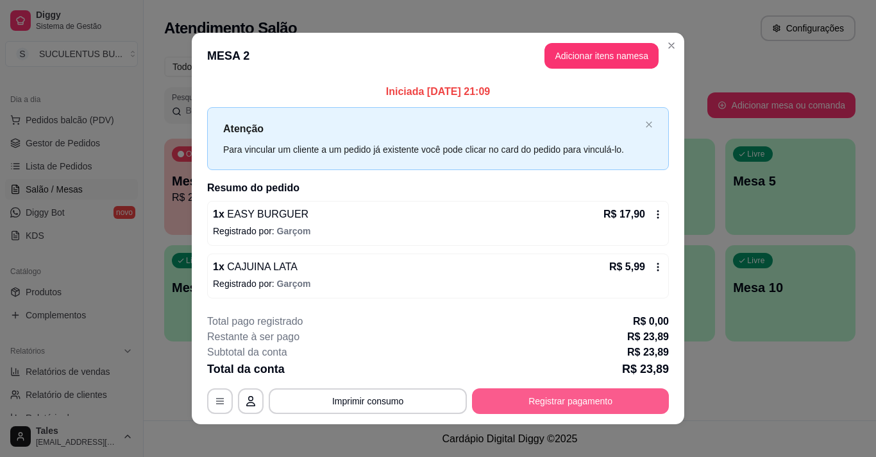
click button "Registrar pagamento"
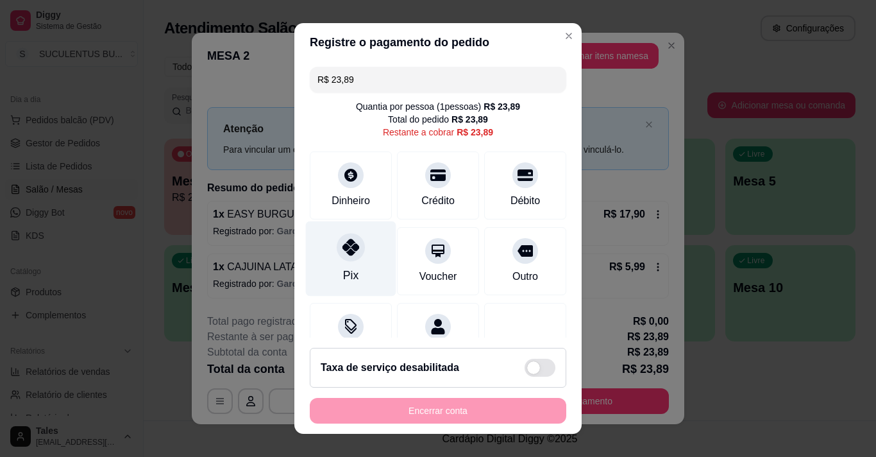
click div
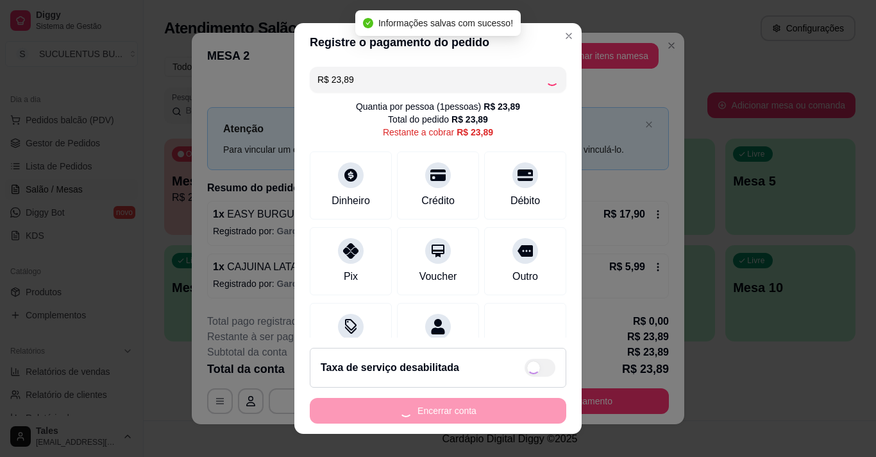
type input "R$ 0,00"
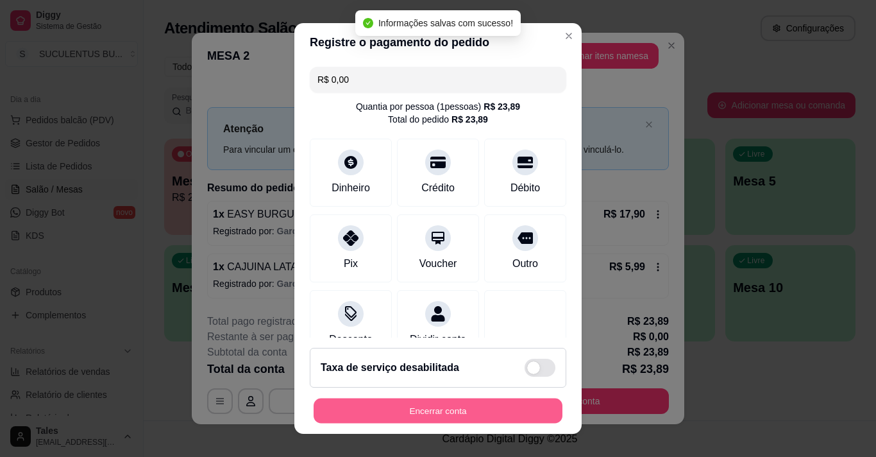
click button "Encerrar conta"
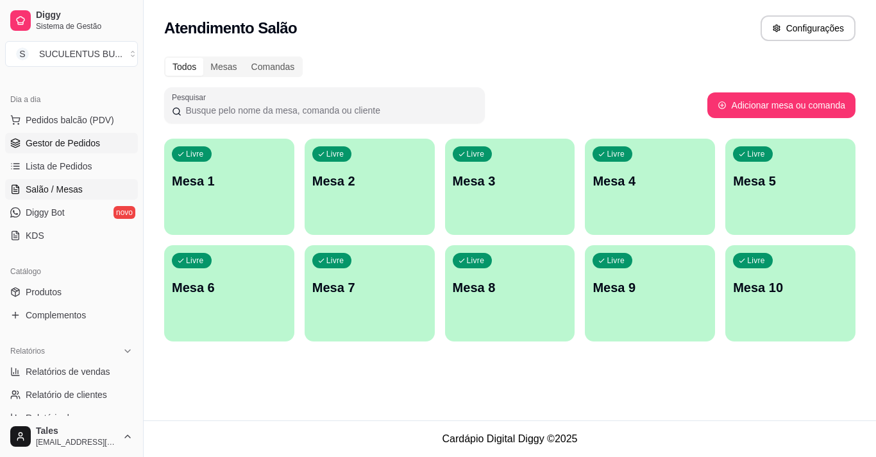
click span "Gestor de Pedidos"
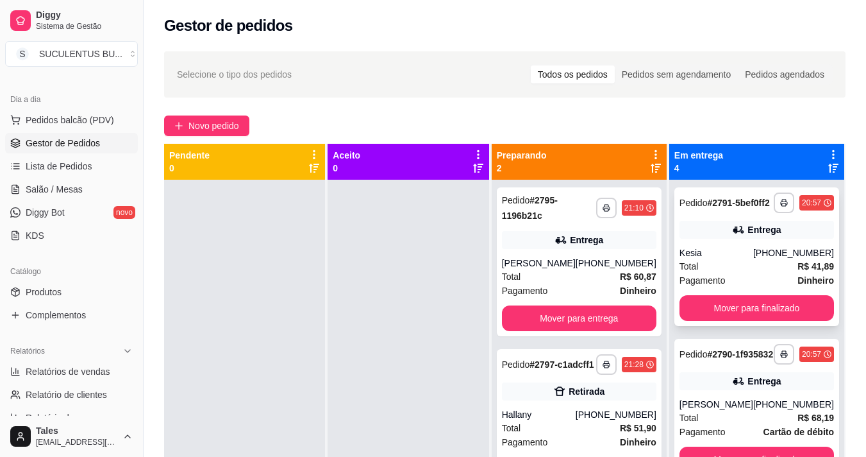
scroll to position [64, 0]
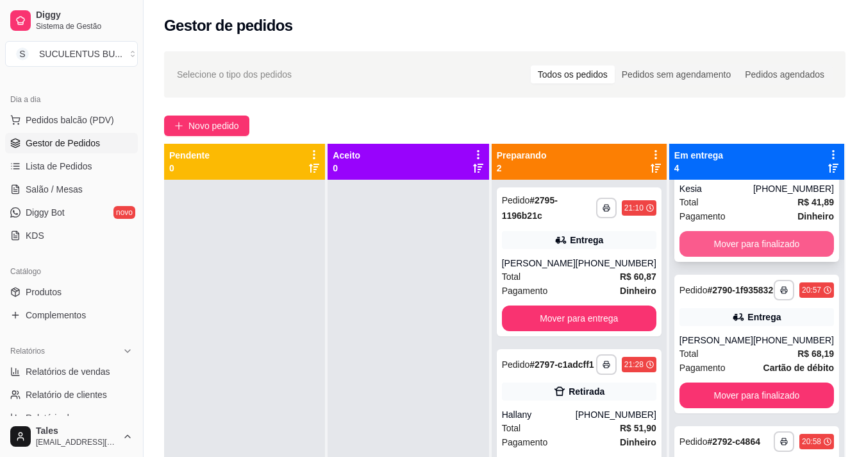
click button "Mover para finalizado"
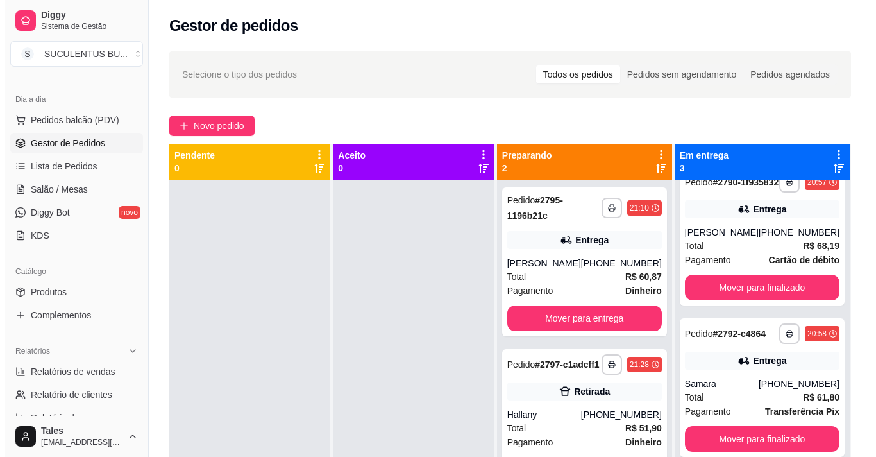
scroll to position [0, 0]
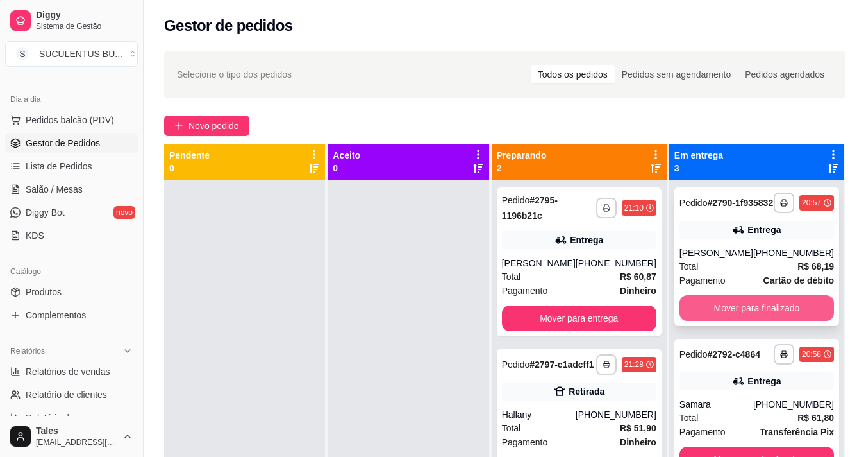
click button "Mover para finalizado"
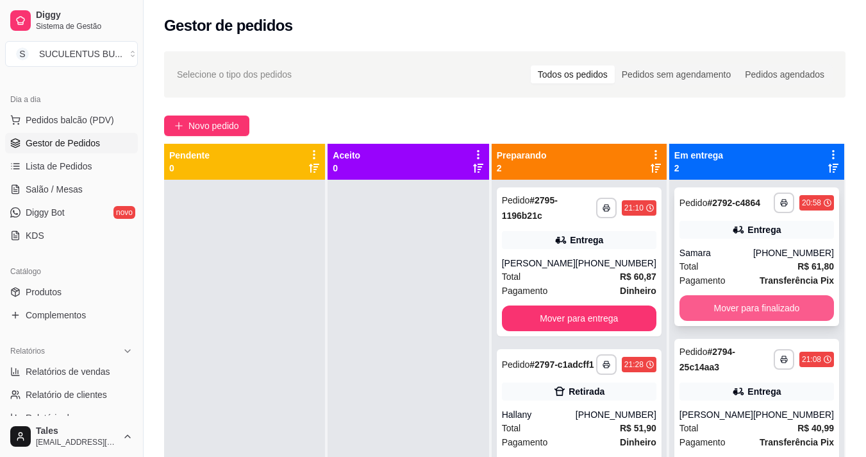
click button "Mover para finalizado"
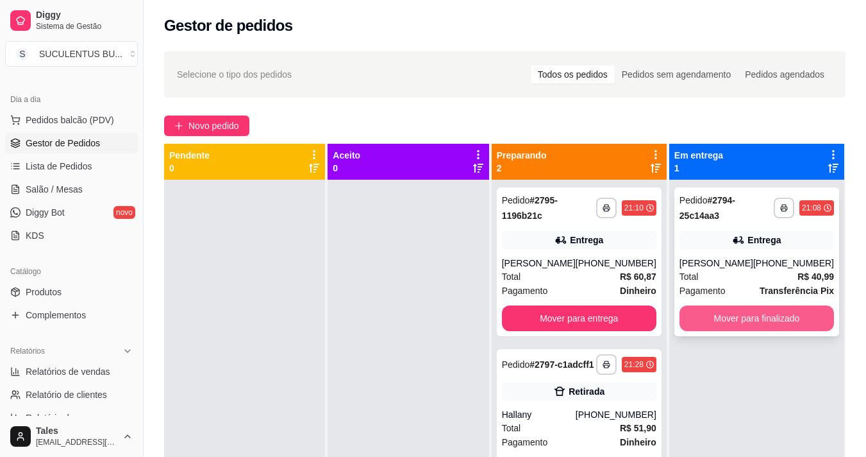
click button "Mover para finalizado"
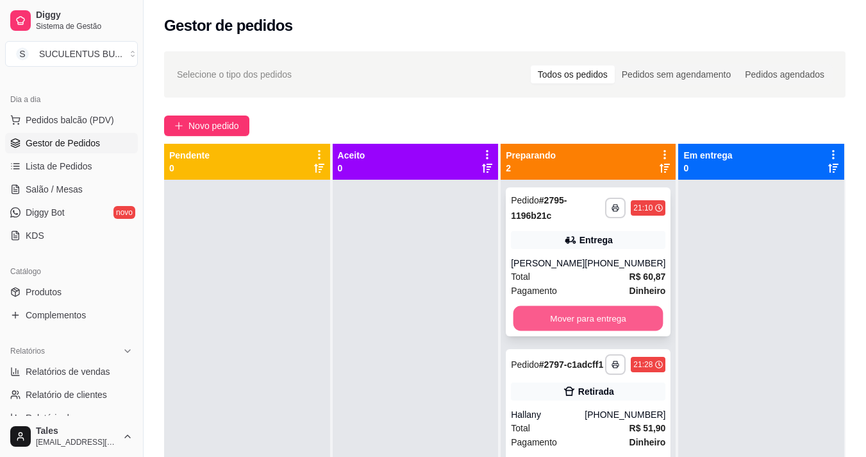
click button "Mover para entrega"
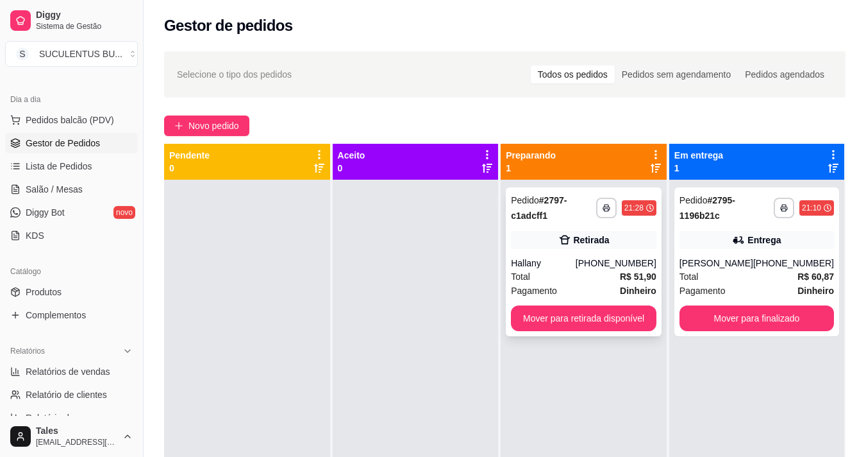
click div "Total R$ 51,90"
click button "Mover para retirada disponível"
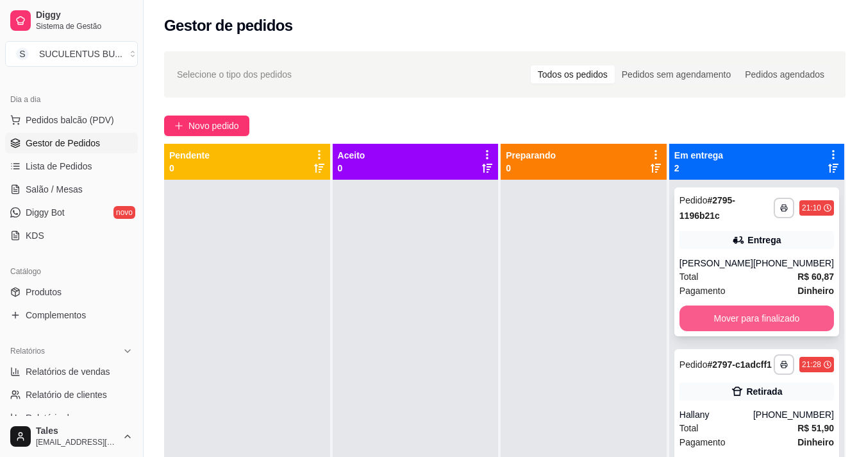
click button "Mover para finalizado"
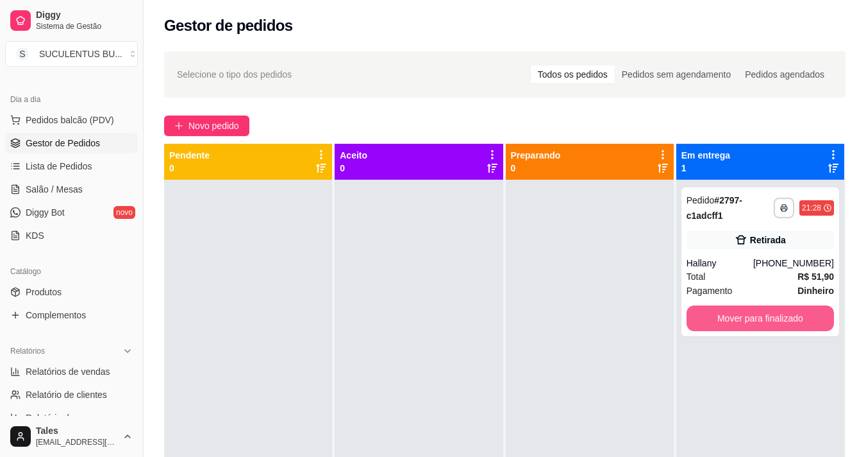
click button "Mover para finalizado"
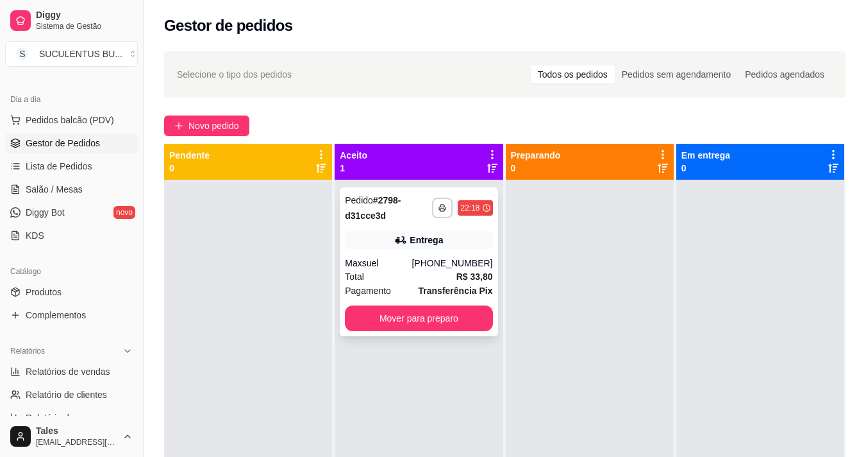
click div "Total R$ 33,80"
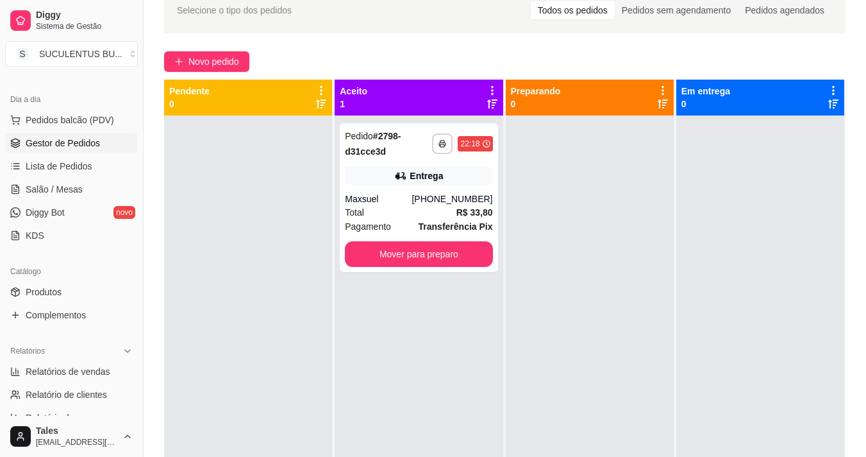
scroll to position [128, 0]
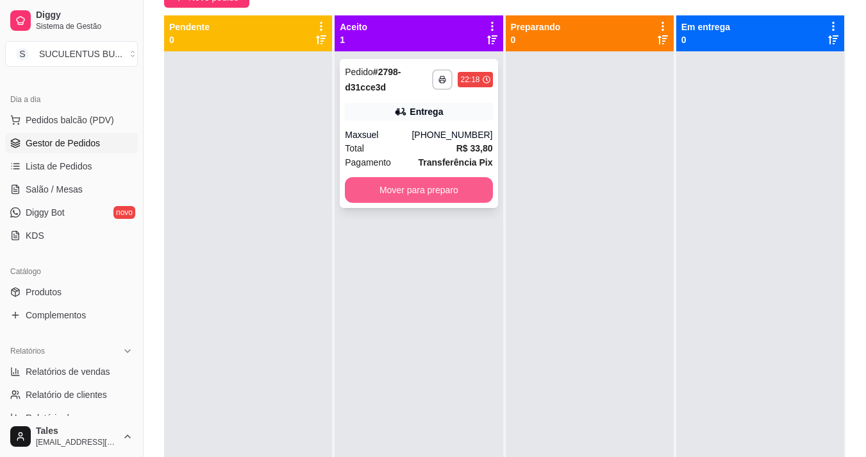
click button "Mover para preparo"
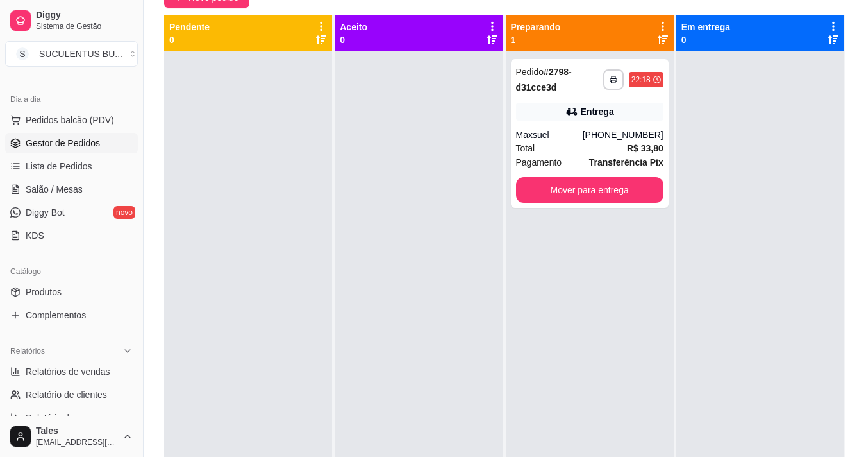
click div
click link "Produtos"
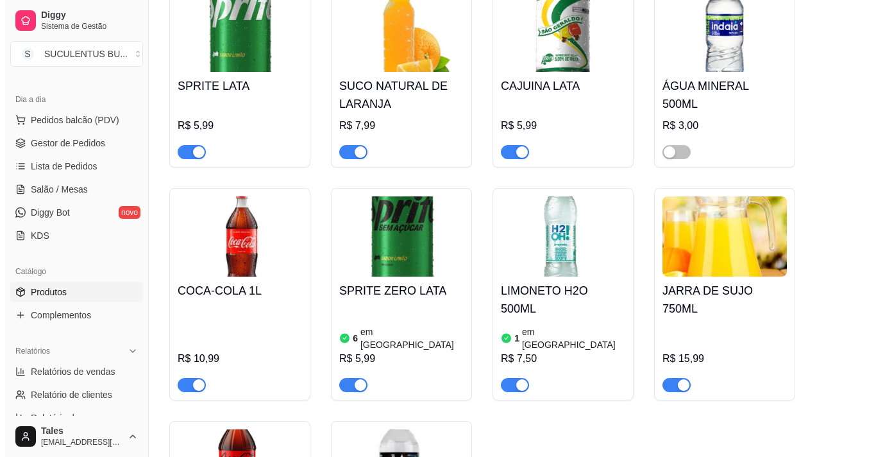
scroll to position [2629, 0]
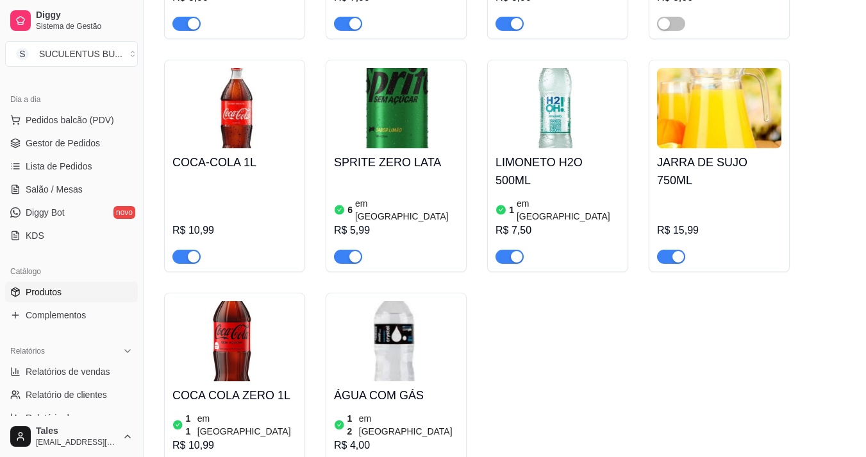
click div
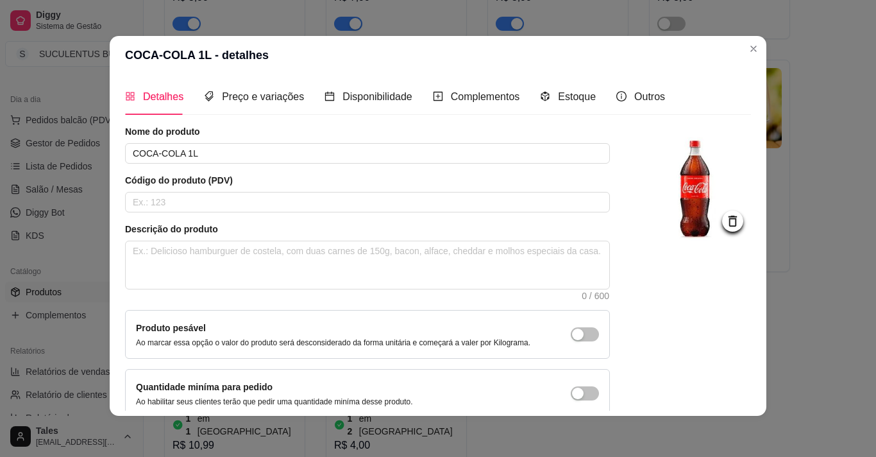
scroll to position [0, 0]
click icon "info-circle"
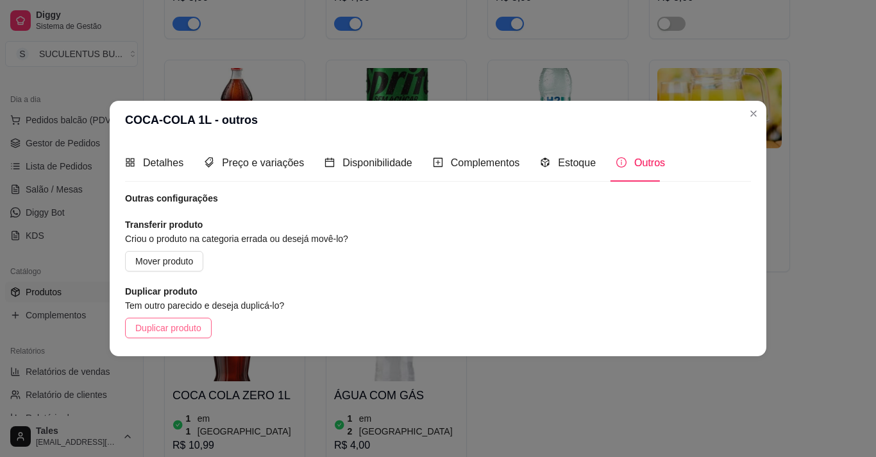
click span "Duplicar produto"
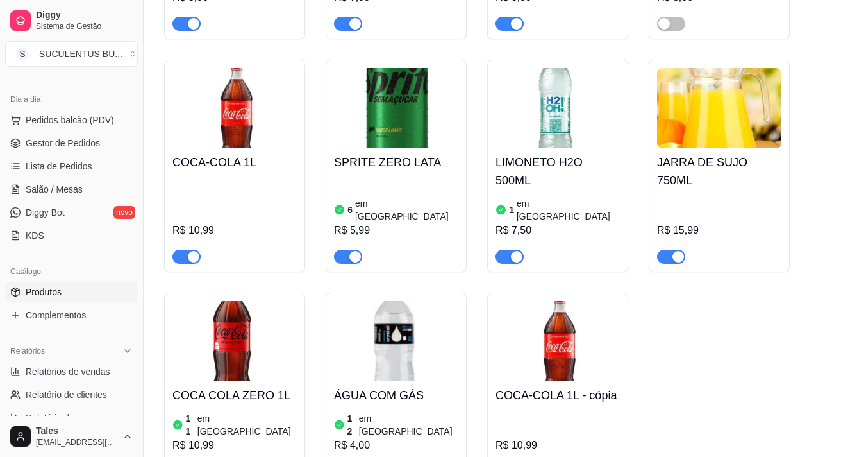
click div "R$ 10,99"
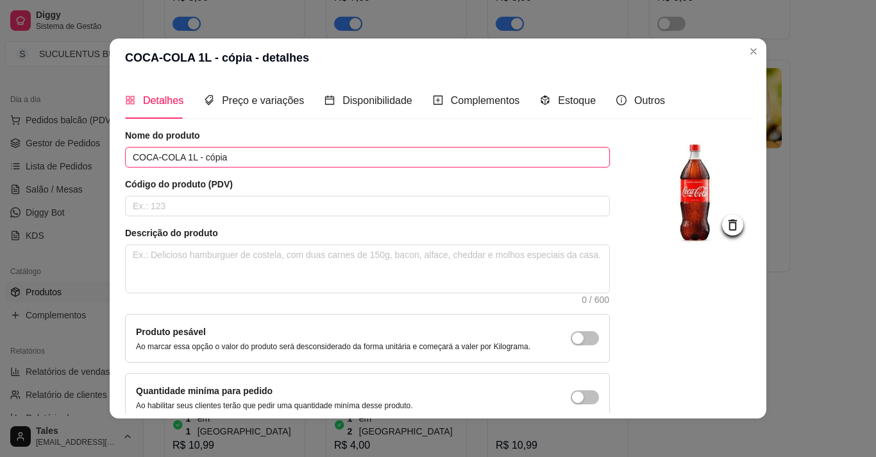
click input "COCA-COLA 1L - cópia"
click input "COCA-COLA ZERO 1L - cópia"
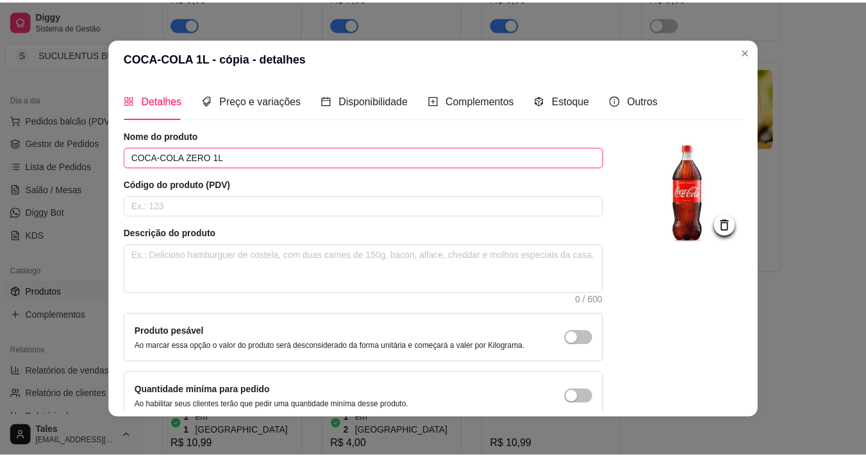
scroll to position [65, 0]
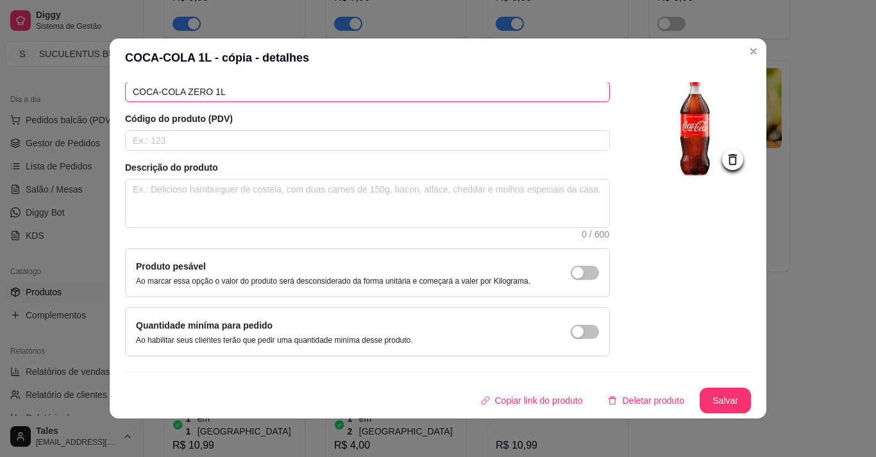
type input "COCA-COLA ZERO 1L"
click button "Salvar"
click icon
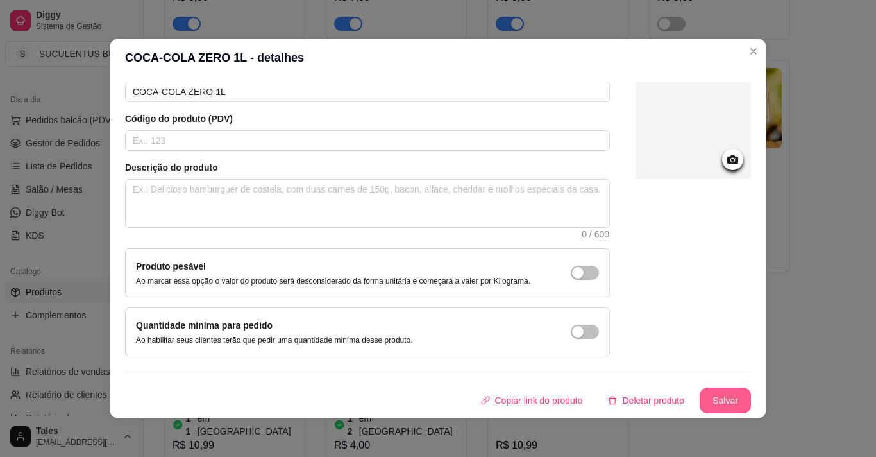
click button "Salvar"
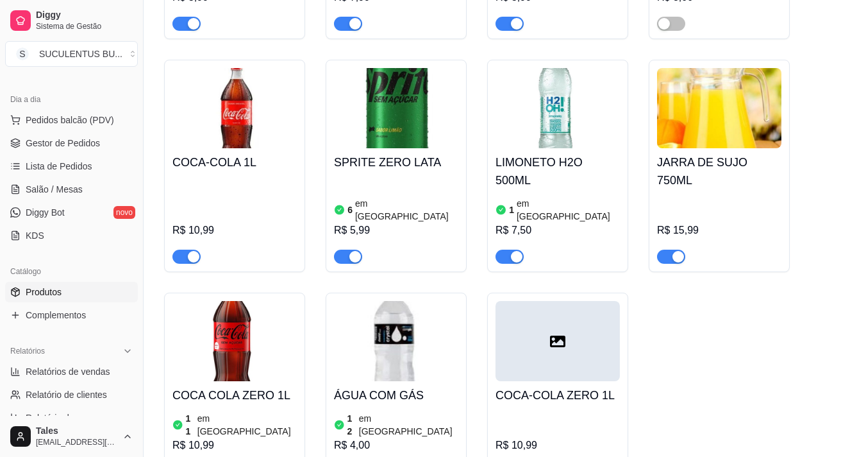
click div "COCA-COLA ZERO 1L R$ 10,99"
click div "button"
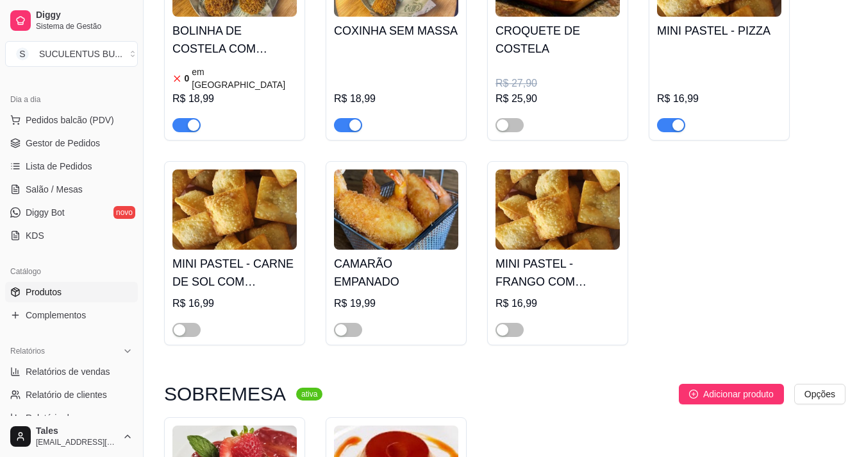
scroll to position [128, 0]
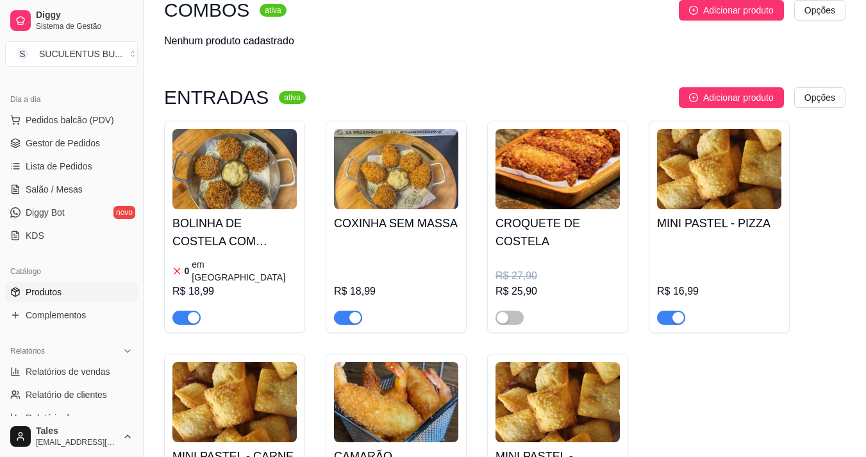
click img
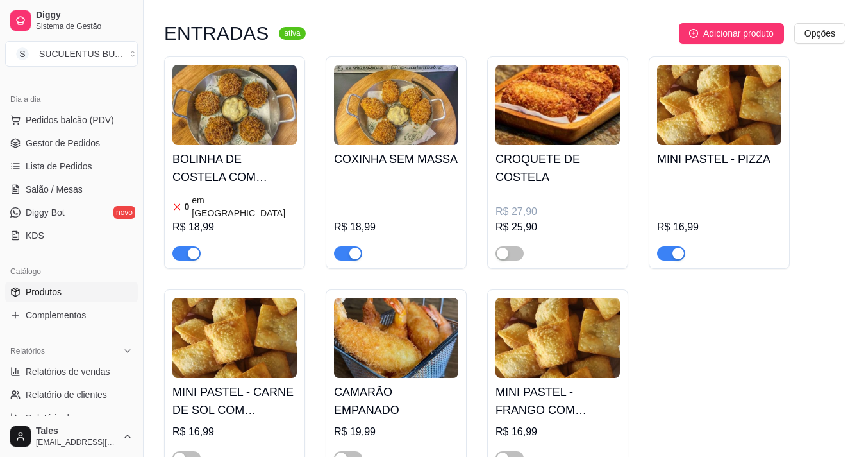
click img
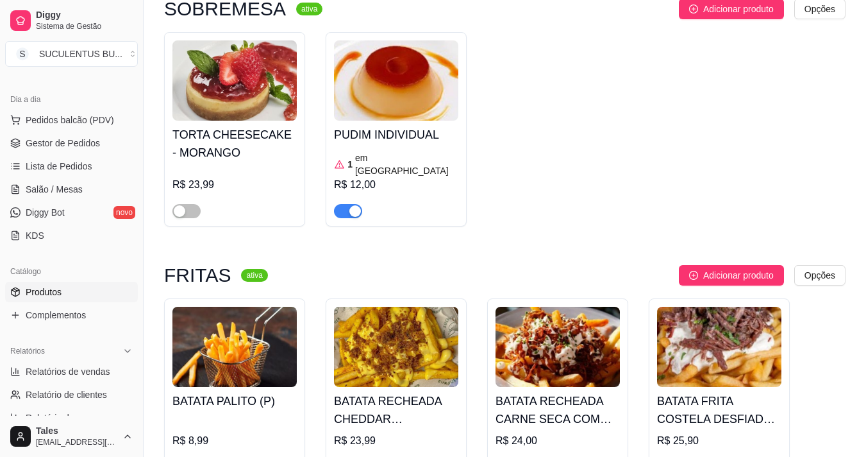
scroll to position [0, 0]
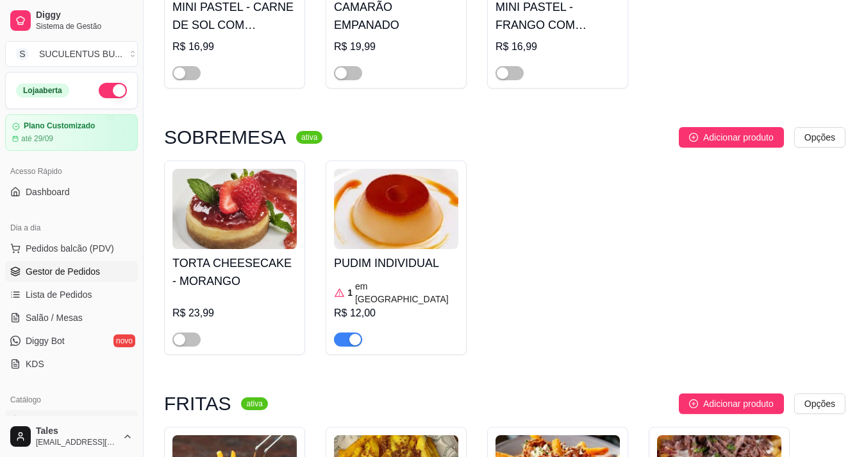
click link "Gestor de Pedidos"
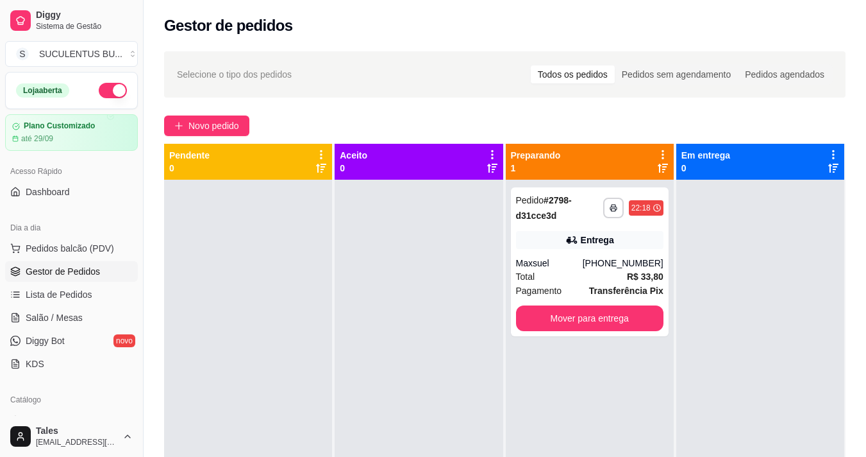
scroll to position [64, 0]
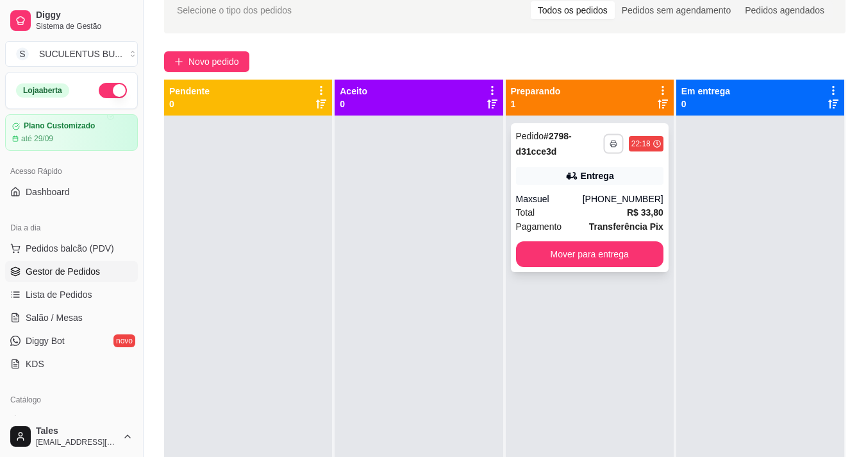
click button "button"
click button "IMPRESSORA COZINHA"
click button "Mover para entrega"
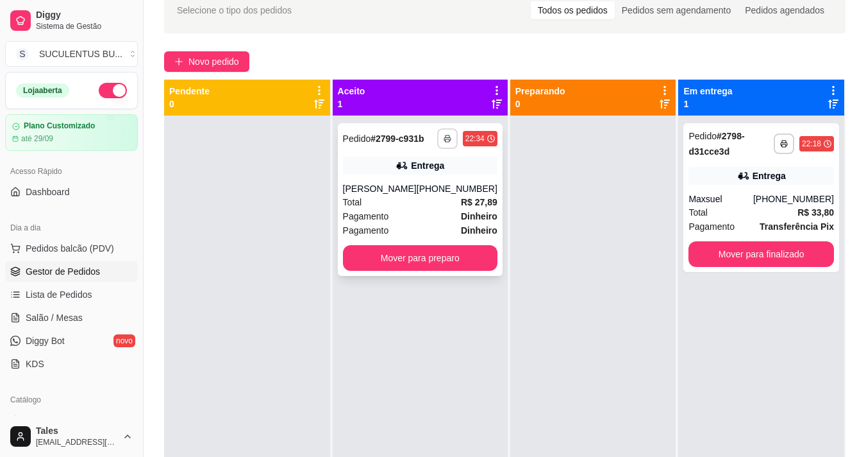
click button "button"
click button "IMPRESSORA COZINHA"
click button "Mover para preparo"
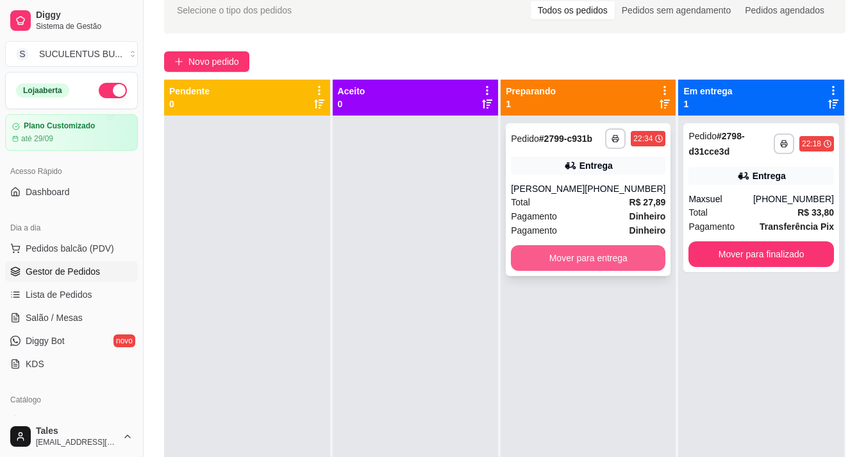
click button "Mover para entrega"
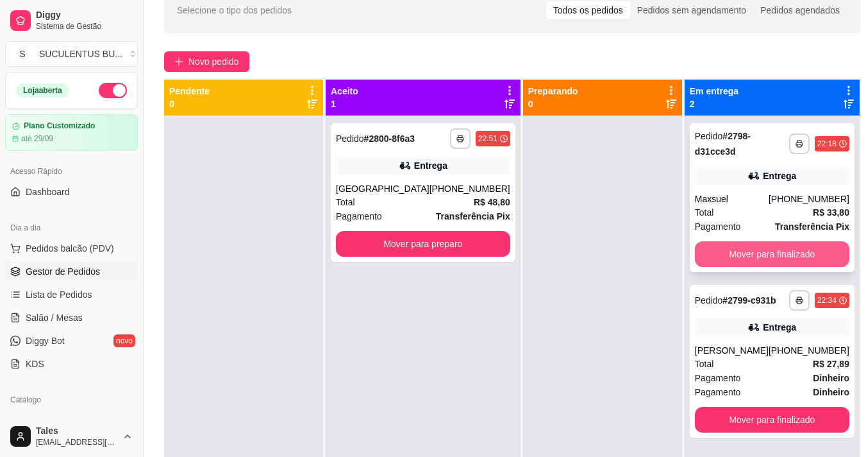
click button "Mover para finalizado"
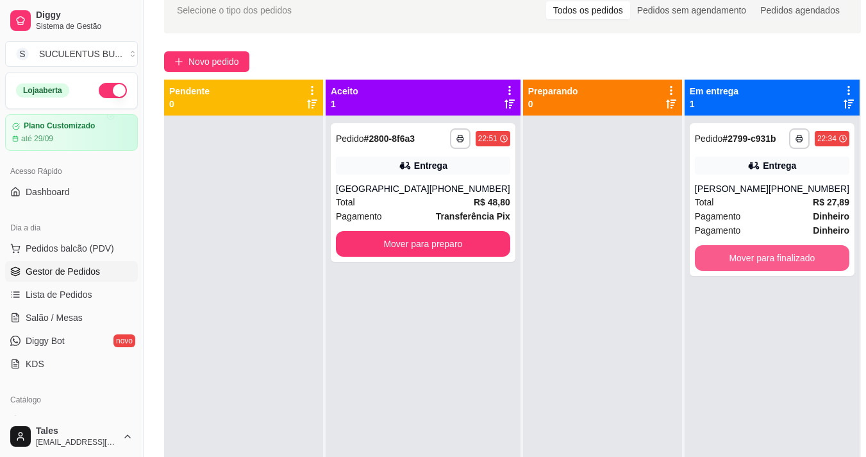
click button "Mover para finalizado"
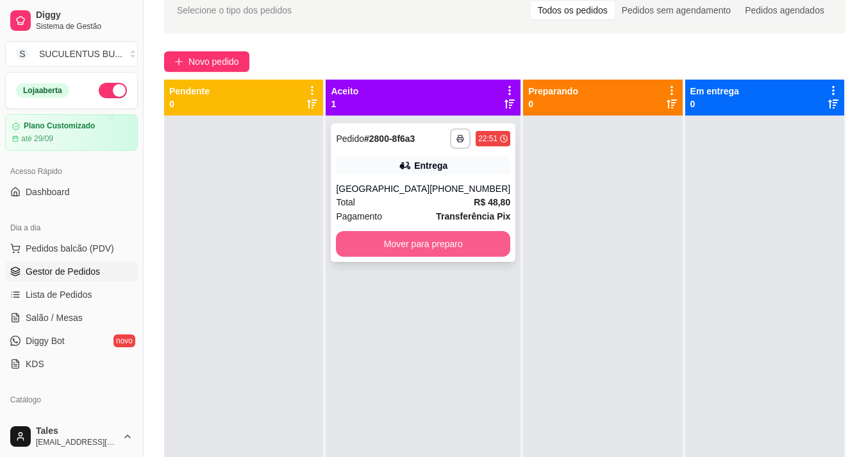
click button "Mover para preparo"
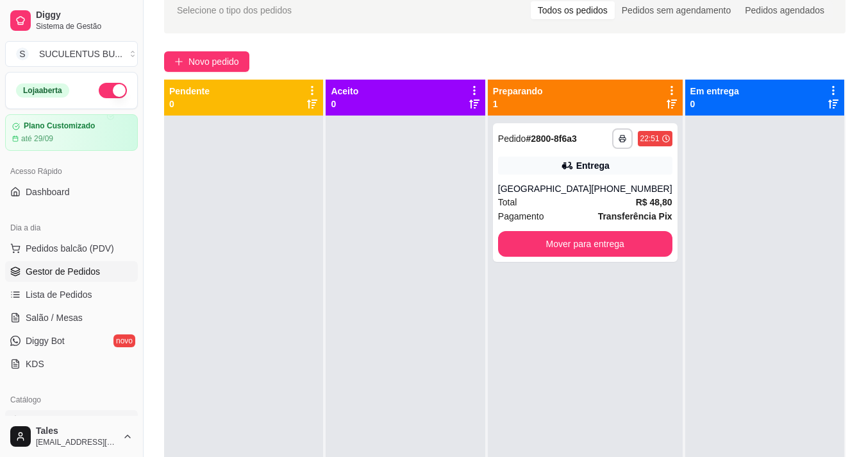
scroll to position [128, 0]
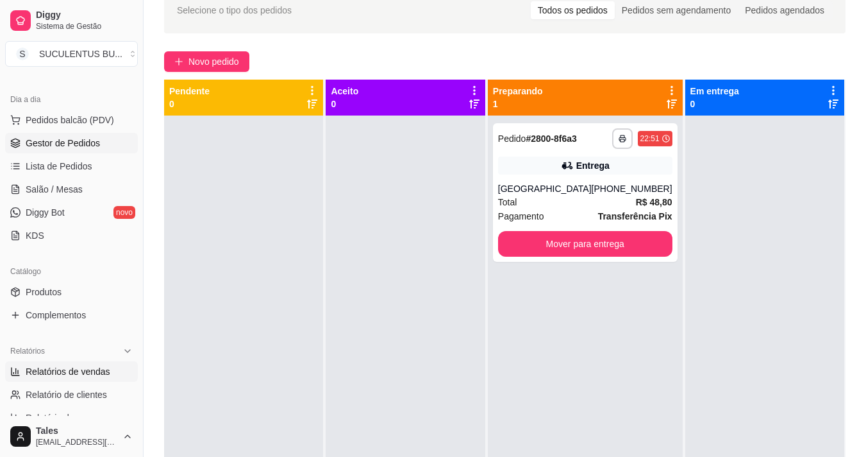
click link "Relatórios de vendas"
select select "ALL"
select select "0"
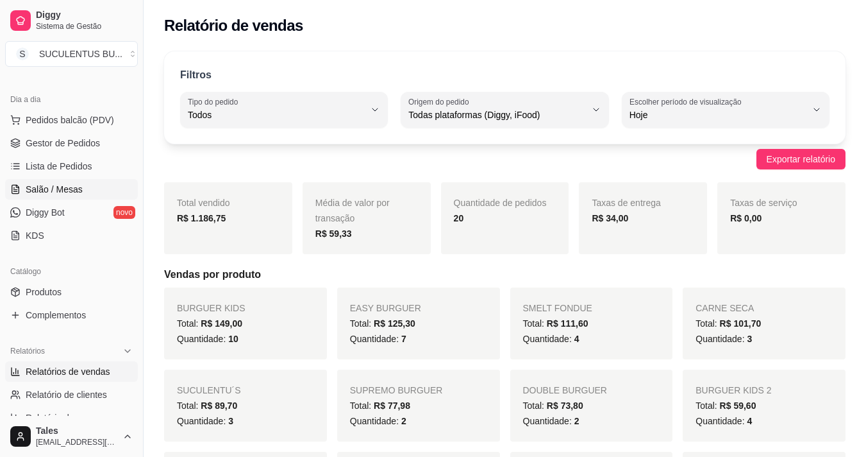
click span "Salão / Mesas"
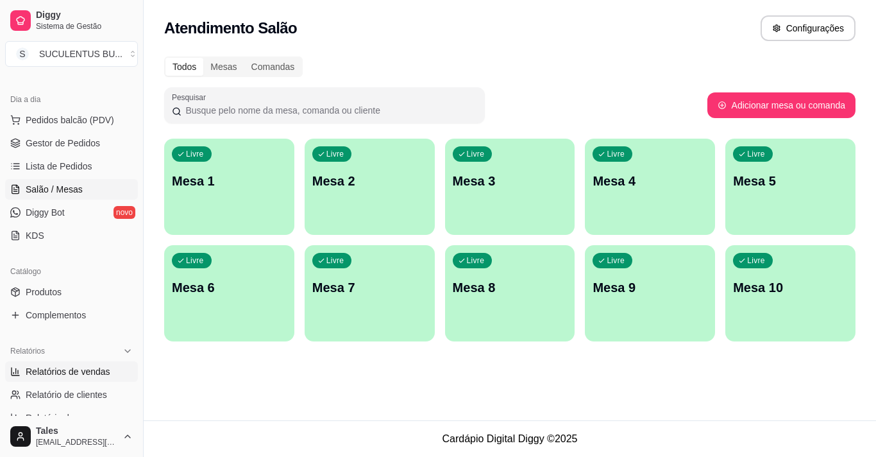
click span "Relatórios de vendas"
select select "ALL"
select select "0"
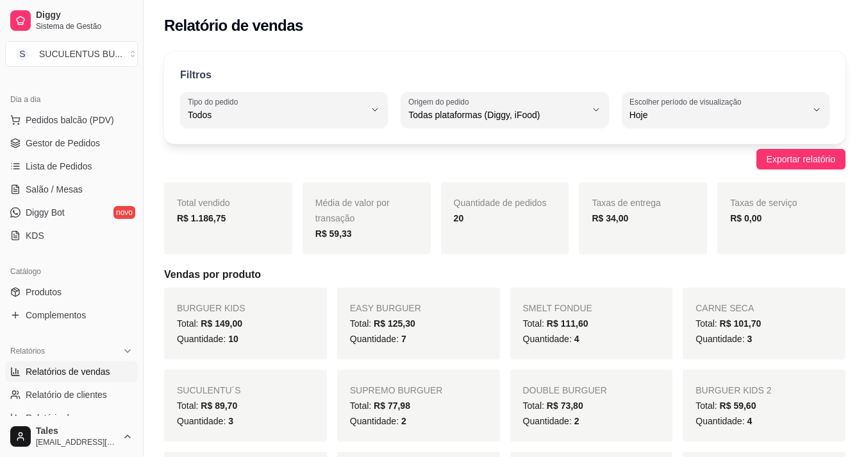
click span "Todos"
click span "Mesa"
type input "IN_STORE"
select select "IN_STORE"
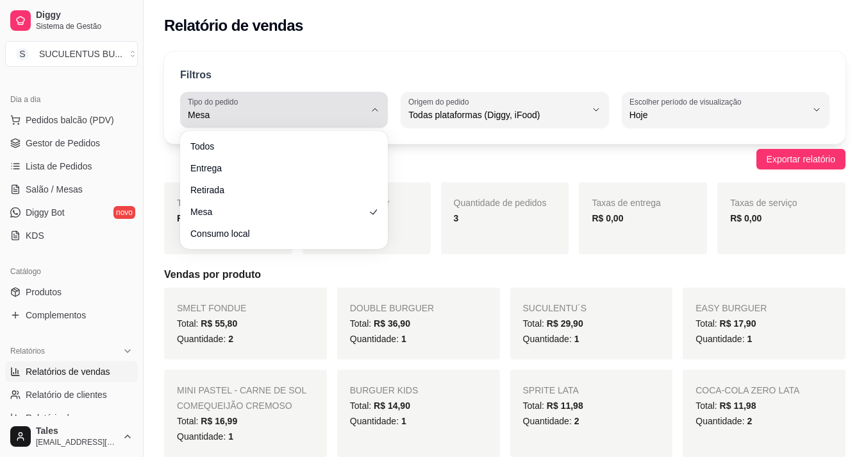
click button "Tipo do pedido Mesa"
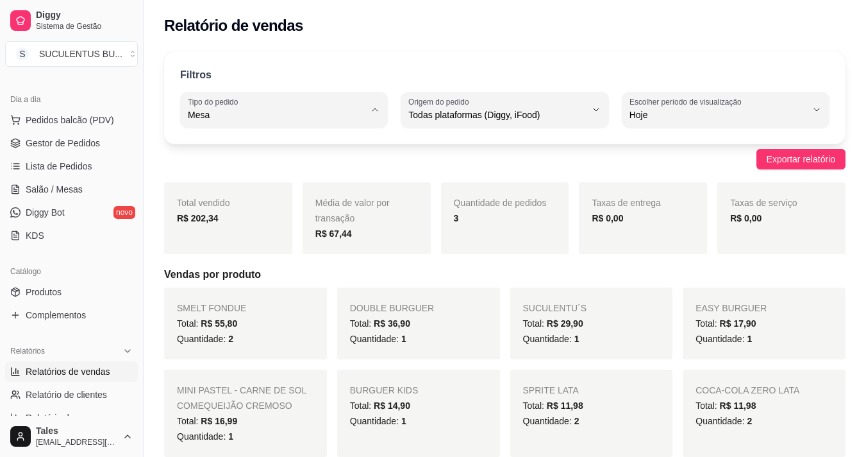
click span "Todos"
type input "ALL"
select select "ALL"
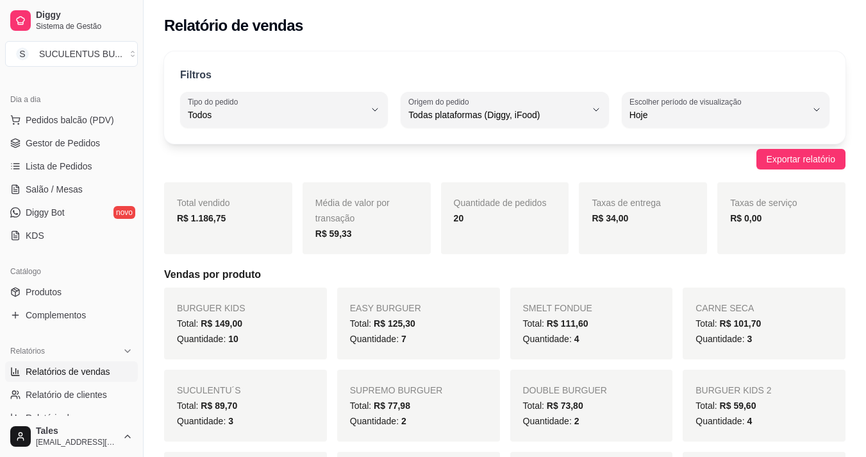
click div "BATATA PALITO (P) Total: R$ 44,95 Quantidade: 5"
click span "Gestor de Pedidos"
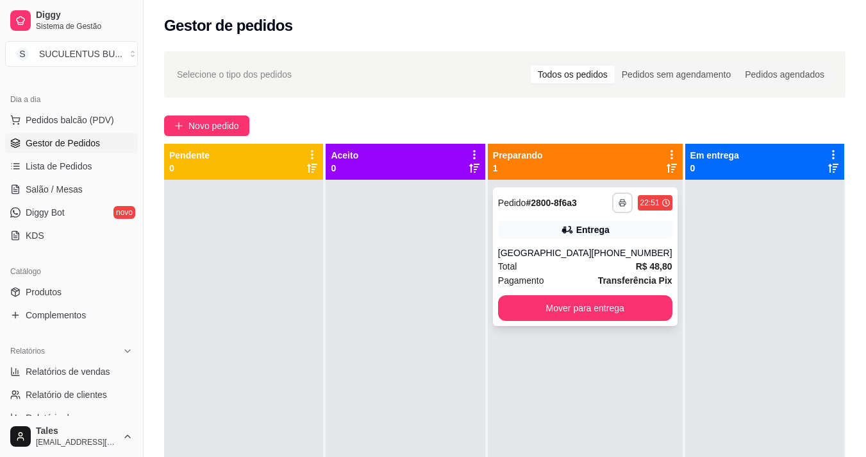
click icon "button"
click button "IMPRESSORA COZINHA"
click button "Mover para entrega"
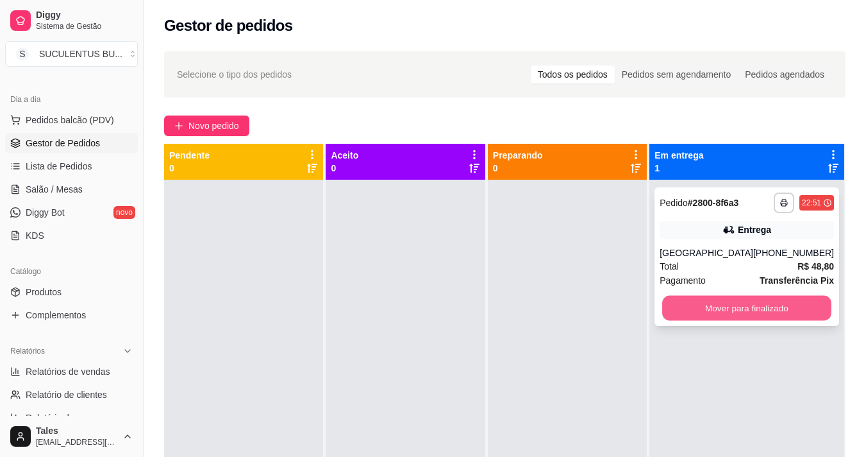
click button "Mover para finalizado"
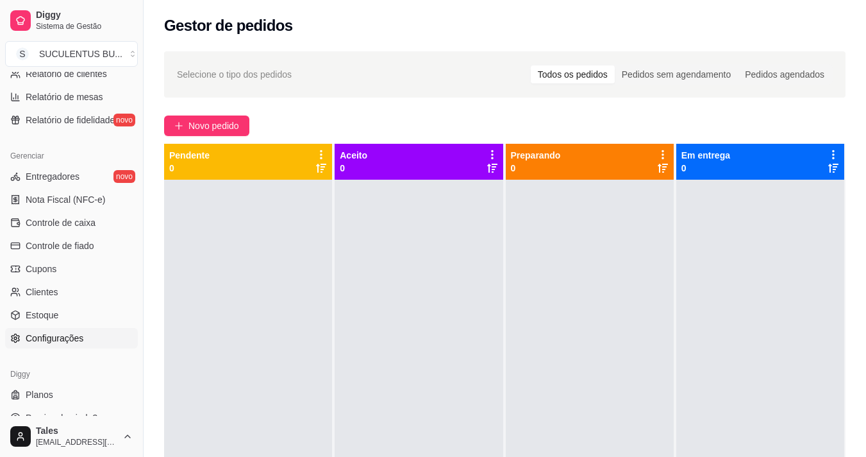
scroll to position [257, 0]
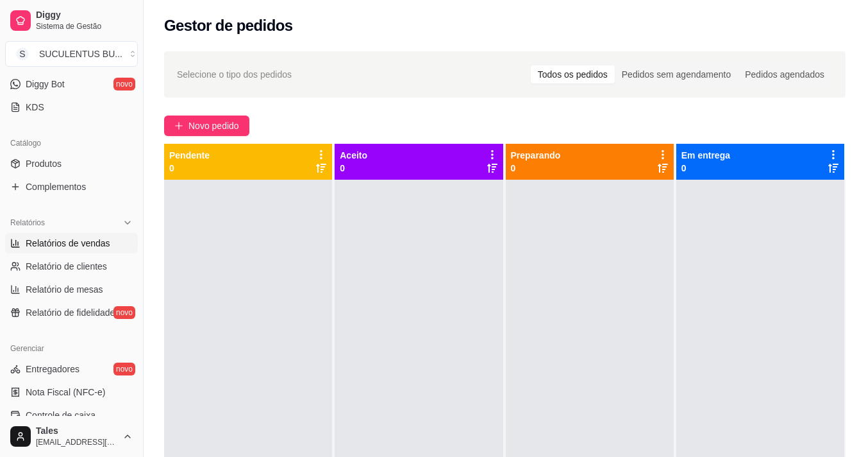
click span "Relatórios de vendas"
select select "ALL"
select select "0"
